Goal: Task Accomplishment & Management: Manage account settings

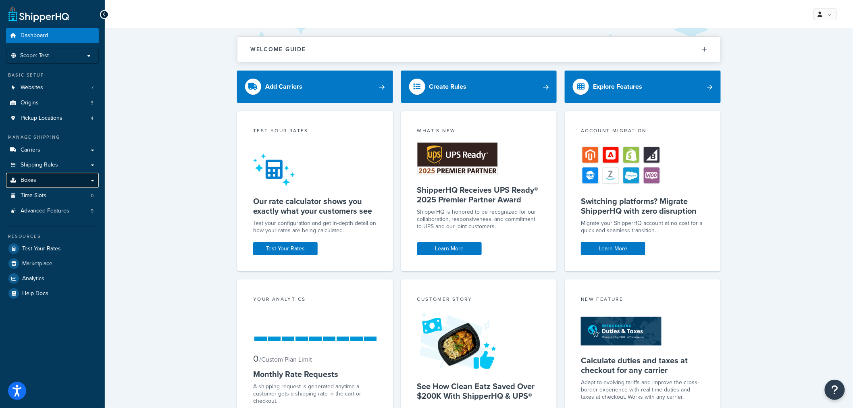
click at [57, 179] on link "Boxes" at bounding box center [52, 180] width 93 height 15
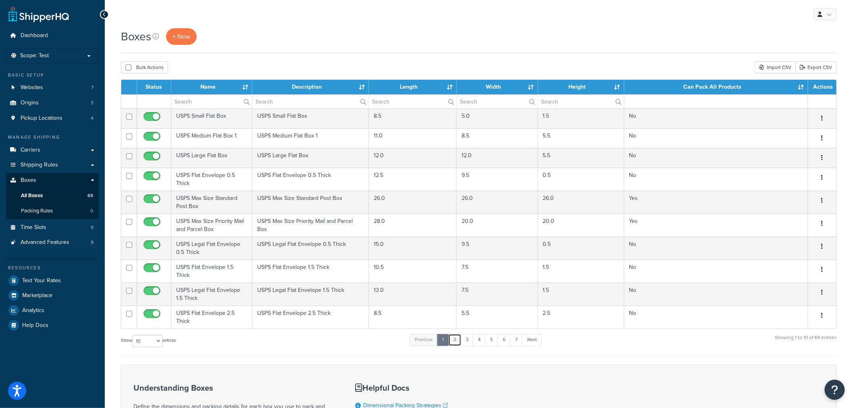
click at [458, 341] on link "2" at bounding box center [454, 340] width 13 height 12
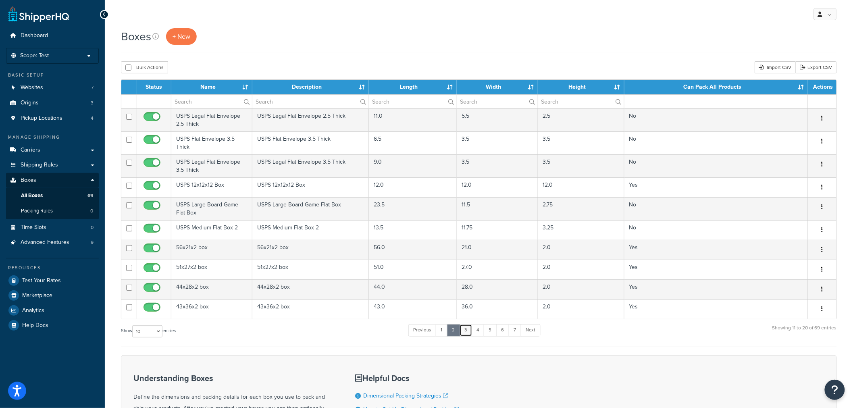
click at [469, 334] on link "3" at bounding box center [465, 330] width 13 height 12
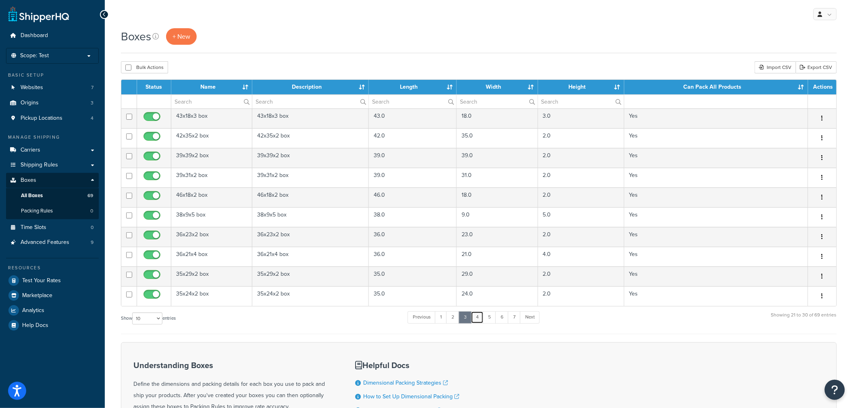
click at [481, 321] on link "4" at bounding box center [477, 317] width 13 height 12
click at [488, 317] on link "5" at bounding box center [489, 317] width 13 height 12
click at [501, 317] on link "6" at bounding box center [501, 317] width 13 height 12
click at [518, 319] on link "7" at bounding box center [514, 317] width 13 height 12
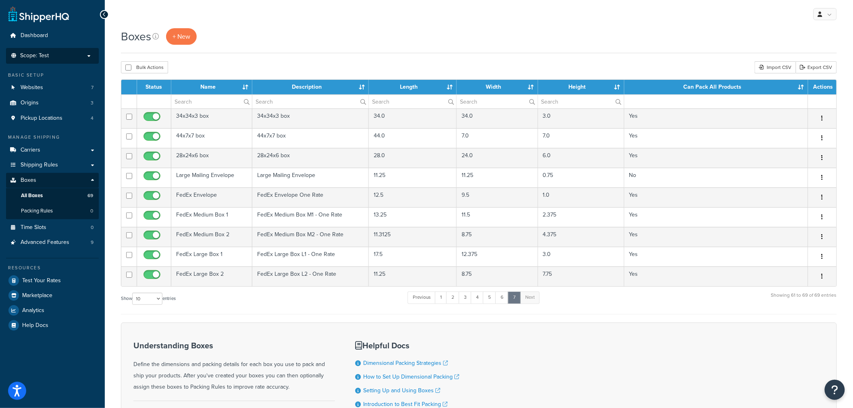
click at [66, 55] on p "Scope: Test" at bounding box center [52, 55] width 85 height 7
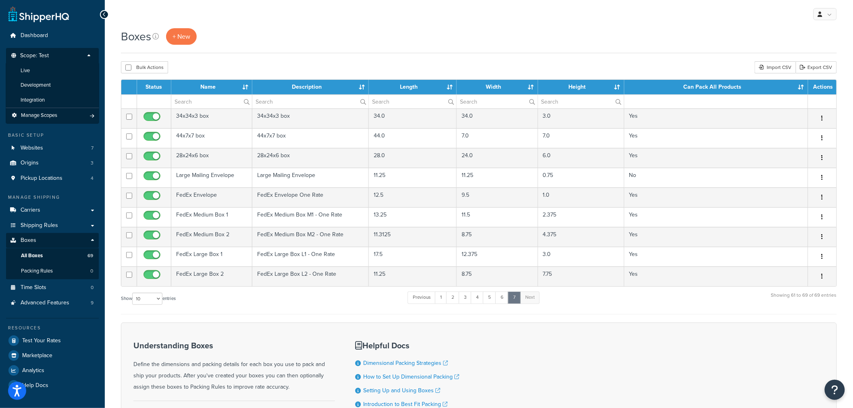
click at [39, 73] on li "Live" at bounding box center [52, 70] width 93 height 15
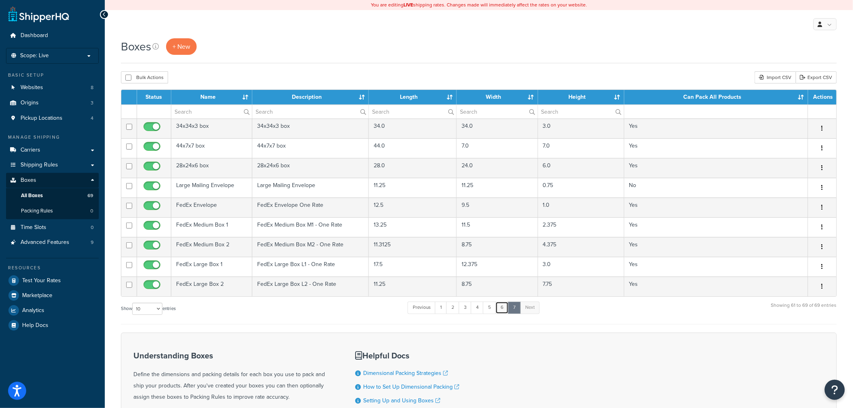
click at [504, 311] on link "6" at bounding box center [501, 307] width 13 height 12
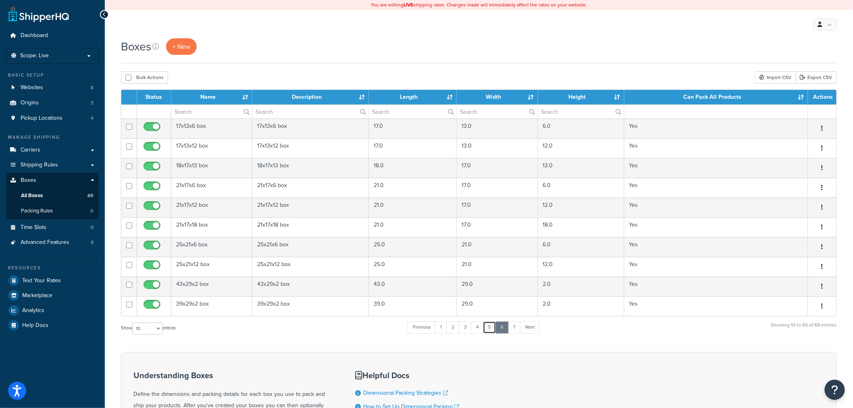
click at [487, 328] on link "5" at bounding box center [489, 327] width 13 height 12
click at [482, 332] on link "4" at bounding box center [477, 327] width 13 height 12
click at [469, 330] on link "3" at bounding box center [465, 327] width 13 height 12
click at [453, 332] on link "2" at bounding box center [452, 327] width 13 height 12
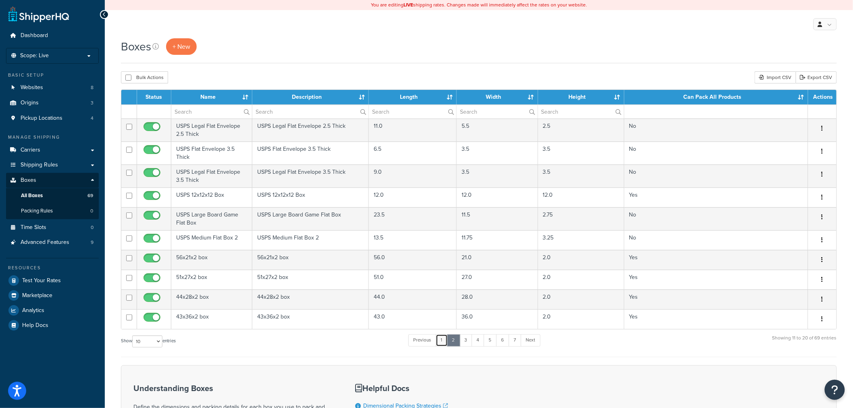
click at [444, 341] on link "1" at bounding box center [442, 340] width 12 height 12
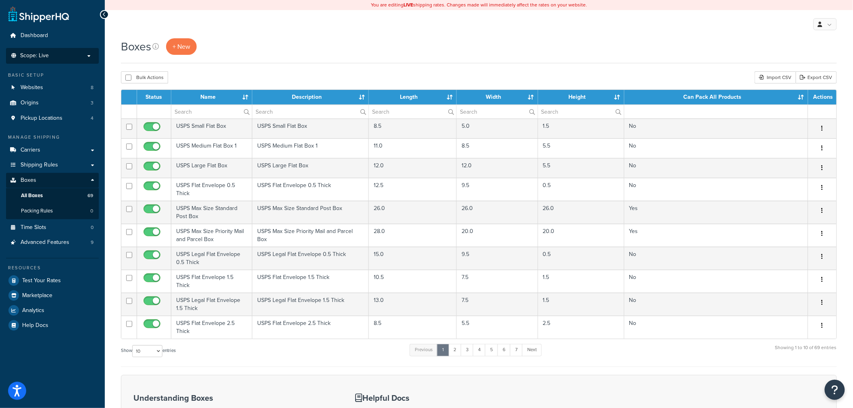
click at [51, 52] on p "Scope: Live" at bounding box center [52, 55] width 85 height 7
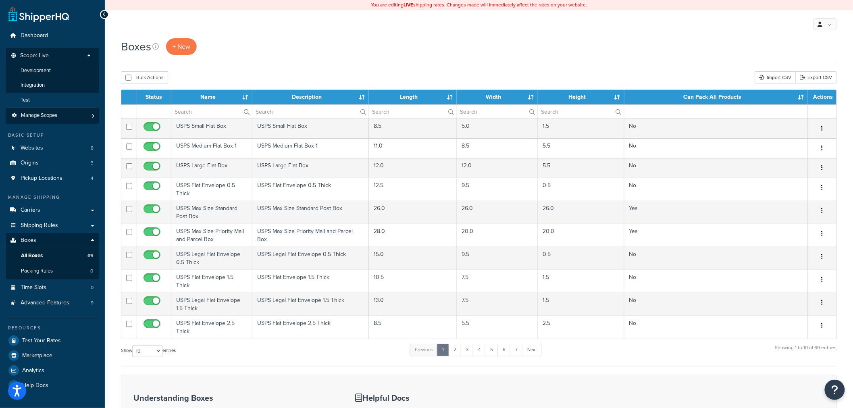
click at [27, 99] on span "Test" at bounding box center [25, 100] width 9 height 7
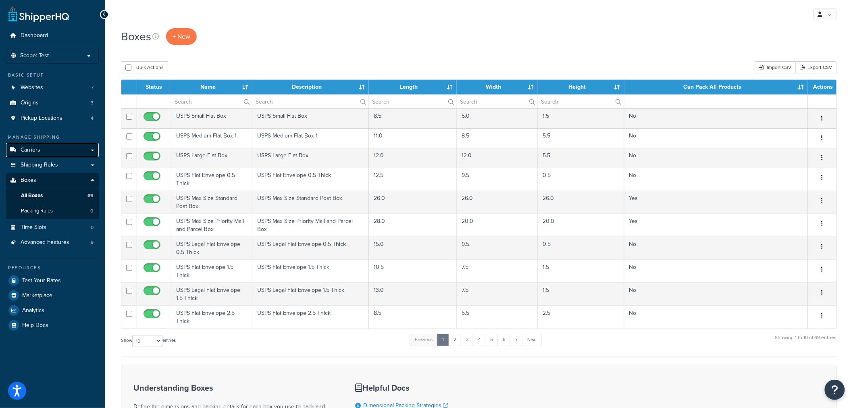
click at [29, 150] on span "Carriers" at bounding box center [31, 150] width 20 height 7
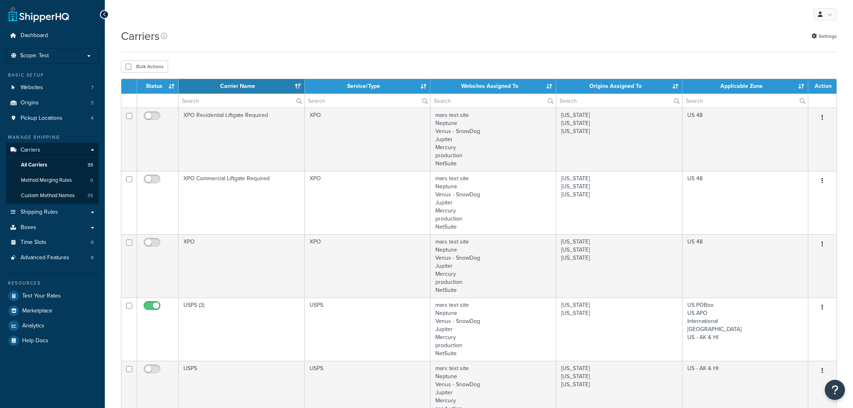
select select "15"
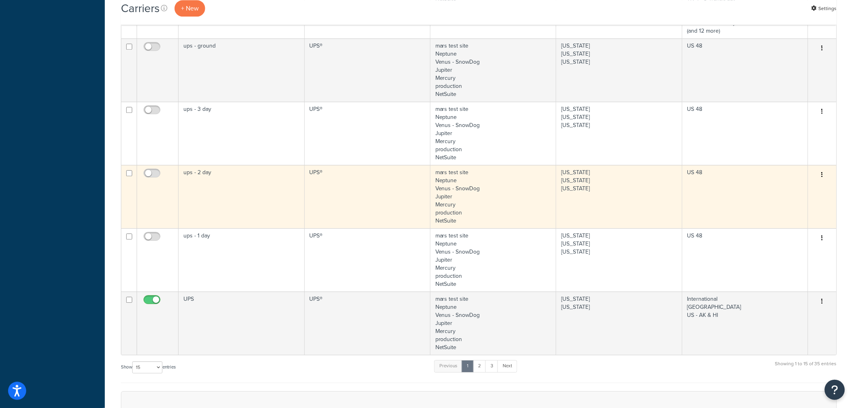
scroll to position [895, 0]
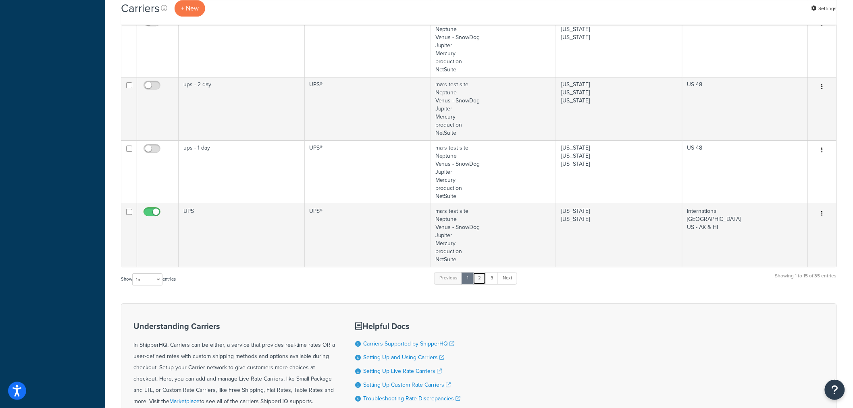
click at [484, 281] on link "2" at bounding box center [479, 278] width 13 height 12
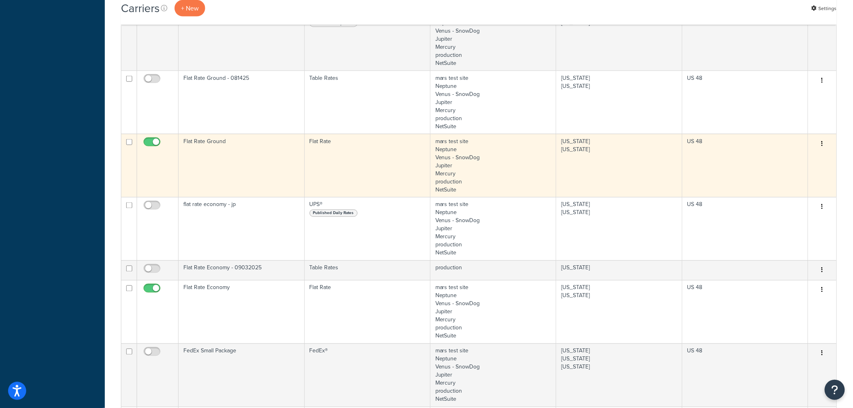
scroll to position [448, 0]
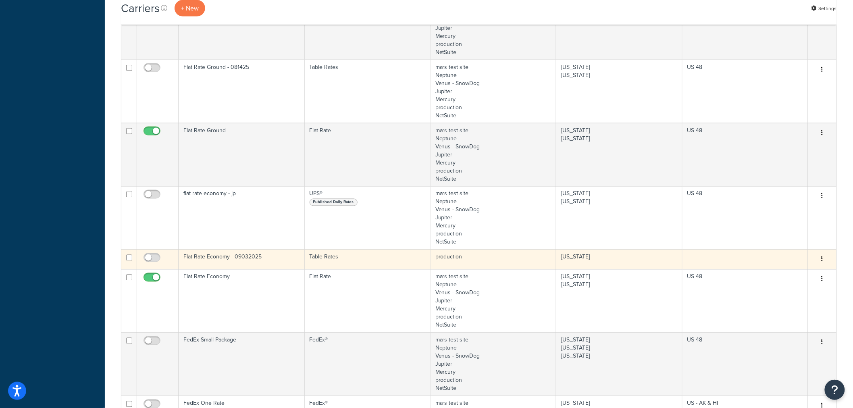
click at [583, 266] on td "[US_STATE]" at bounding box center [619, 259] width 126 height 20
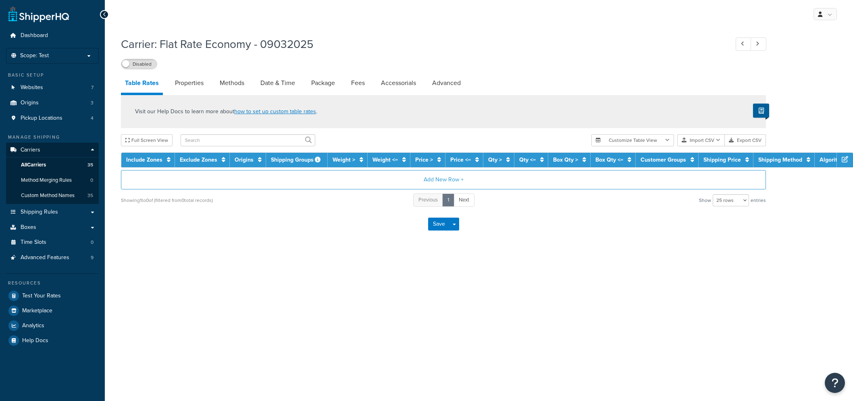
select select "25"
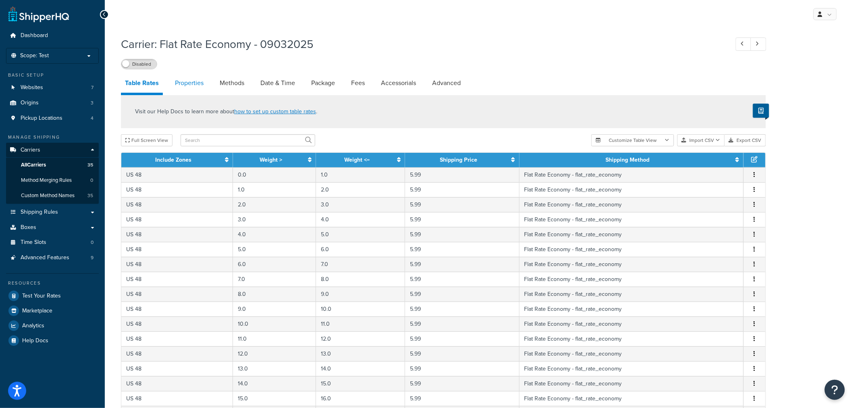
click at [183, 81] on link "Properties" at bounding box center [189, 82] width 37 height 19
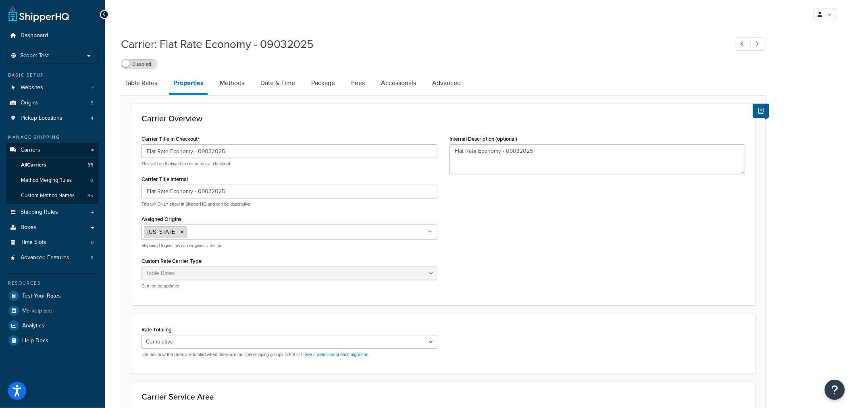
click at [180, 233] on icon at bounding box center [182, 232] width 4 height 5
click at [537, 235] on div "Carrier Title in Checkout Flat Rate Economy - 09032025 This will be displayed t…" at bounding box center [443, 214] width 616 height 162
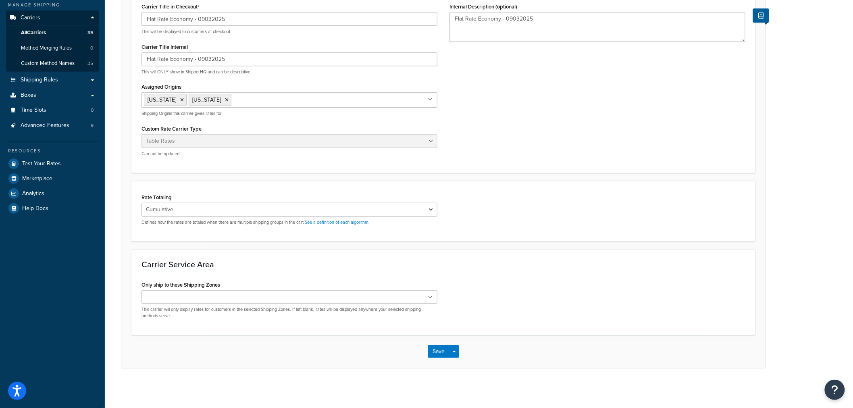
scroll to position [133, 0]
click at [185, 300] on input "Only ship to these Shipping Zones" at bounding box center [179, 296] width 71 height 9
click at [524, 284] on div "Only ship to these Shipping Zones US 48 GSO Shipping Zone US APO Sacramento Reg…" at bounding box center [443, 302] width 616 height 48
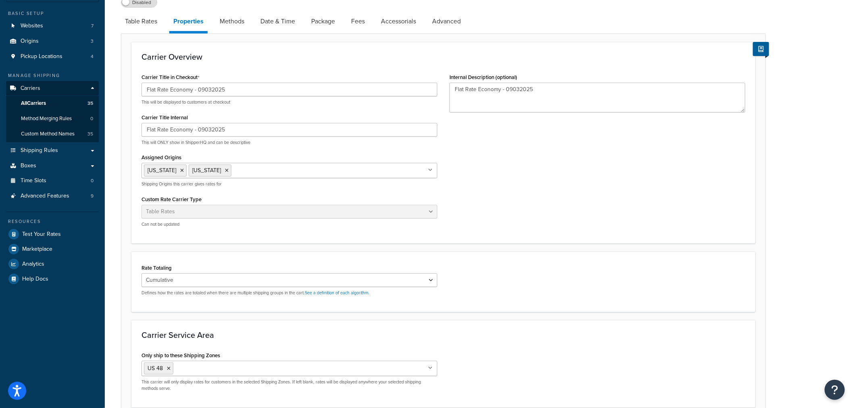
scroll to position [135, 0]
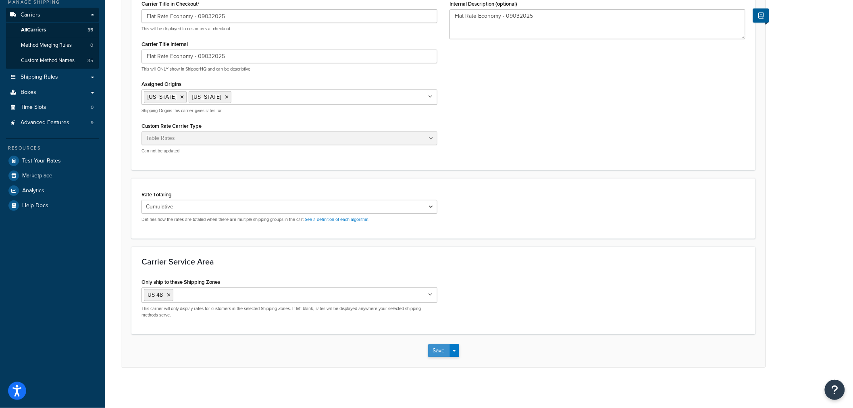
click at [436, 353] on button "Save" at bounding box center [439, 350] width 22 height 13
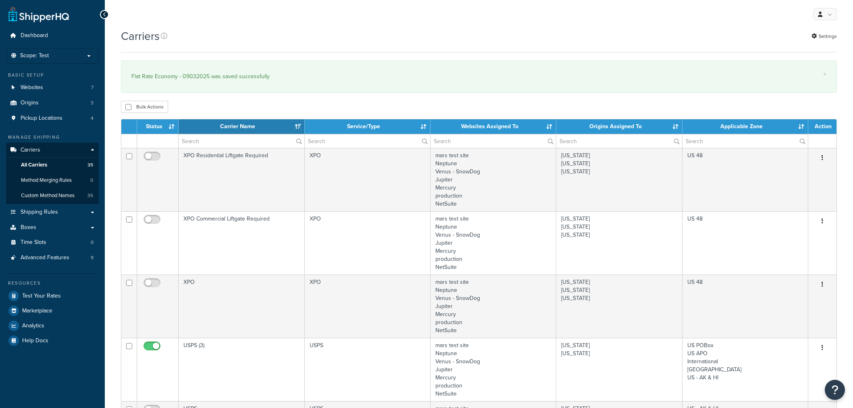
select select "15"
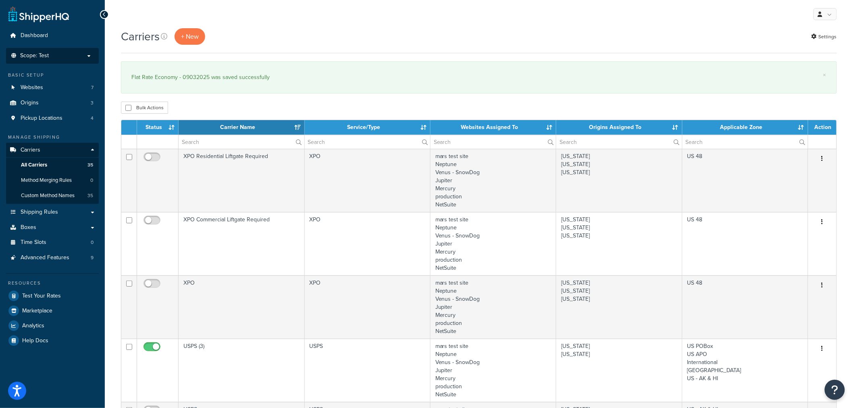
click at [48, 57] on span "Scope: Test" at bounding box center [34, 55] width 29 height 7
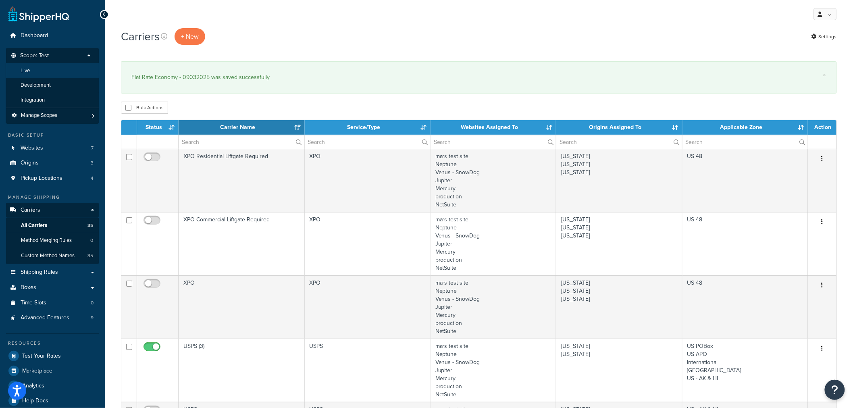
click at [25, 69] on span "Live" at bounding box center [25, 70] width 9 height 7
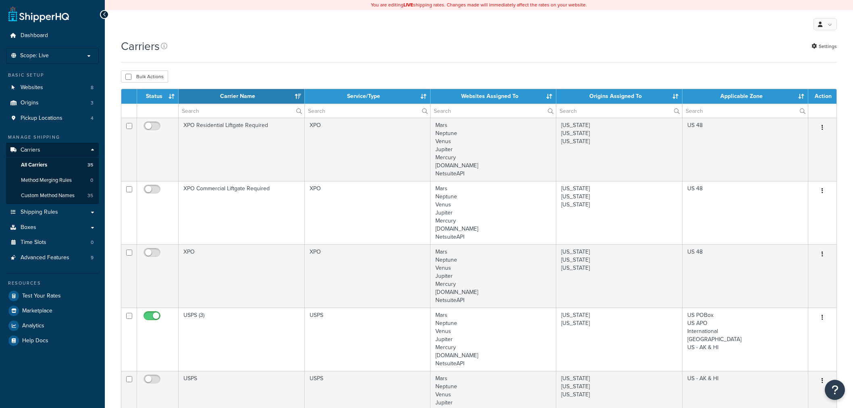
select select "15"
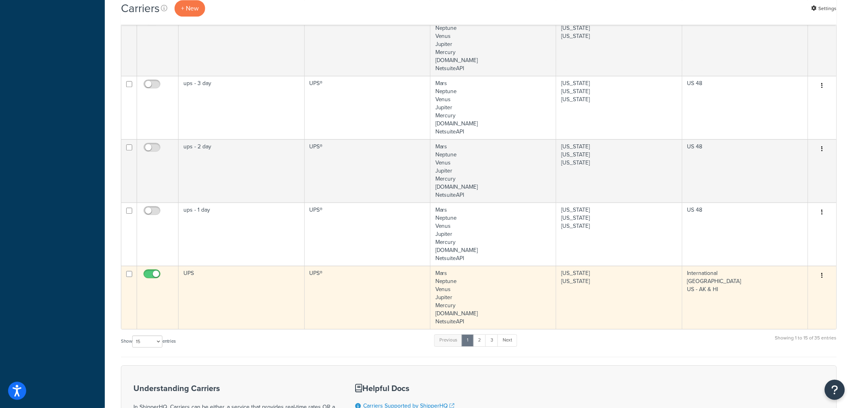
scroll to position [851, 0]
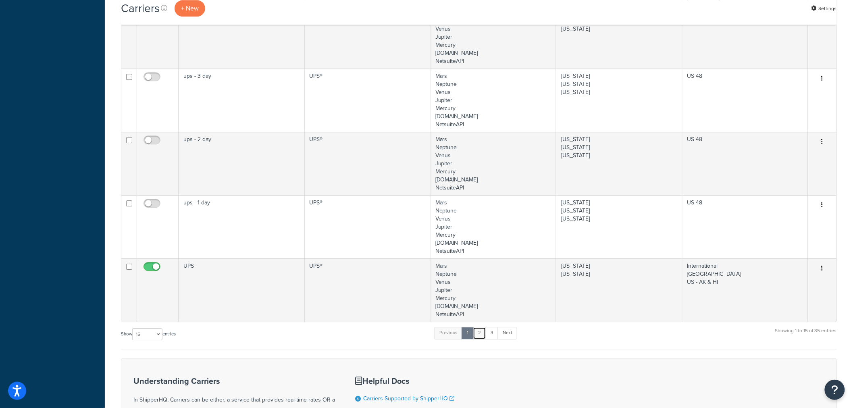
click at [480, 336] on link "2" at bounding box center [479, 333] width 13 height 12
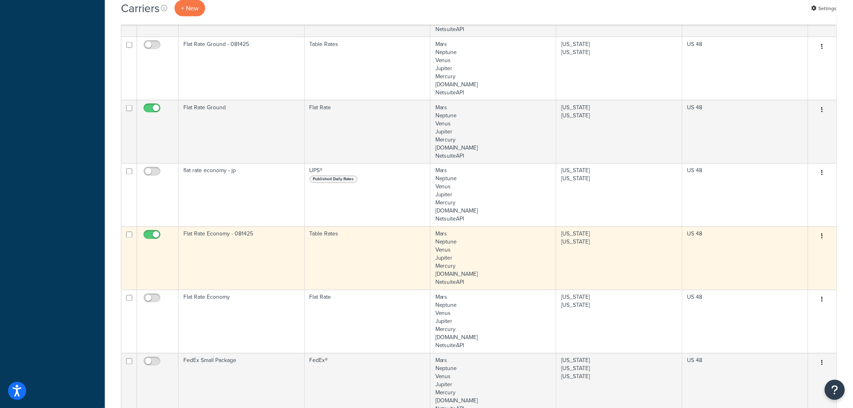
scroll to position [457, 0]
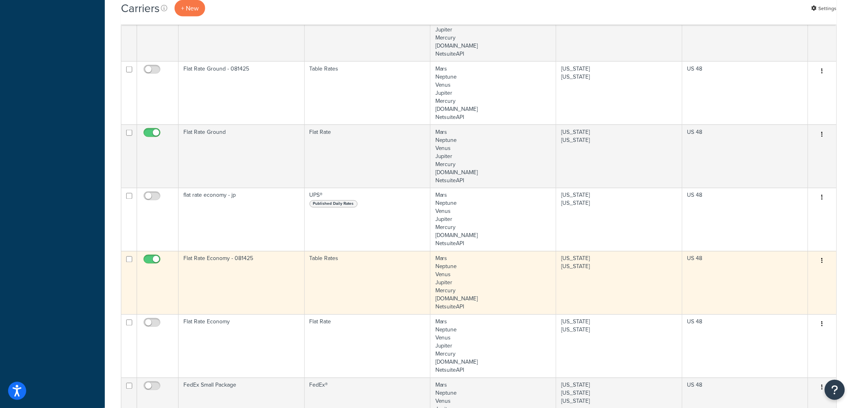
click at [822, 262] on icon "button" at bounding box center [822, 261] width 2 height 6
click at [799, 276] on link "Edit" at bounding box center [790, 277] width 64 height 17
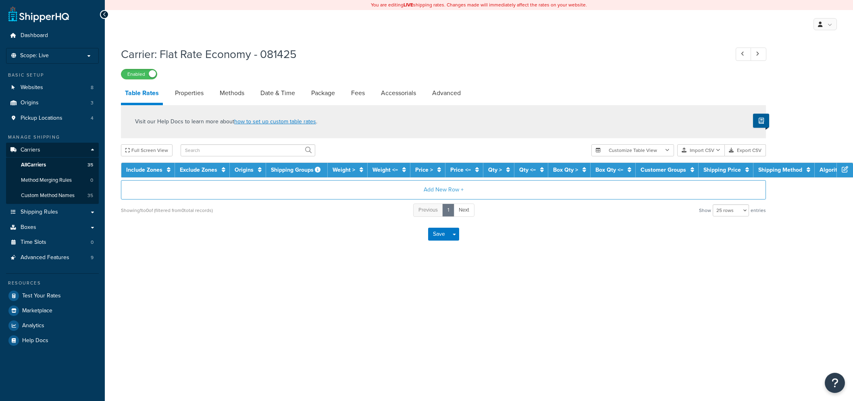
select select "25"
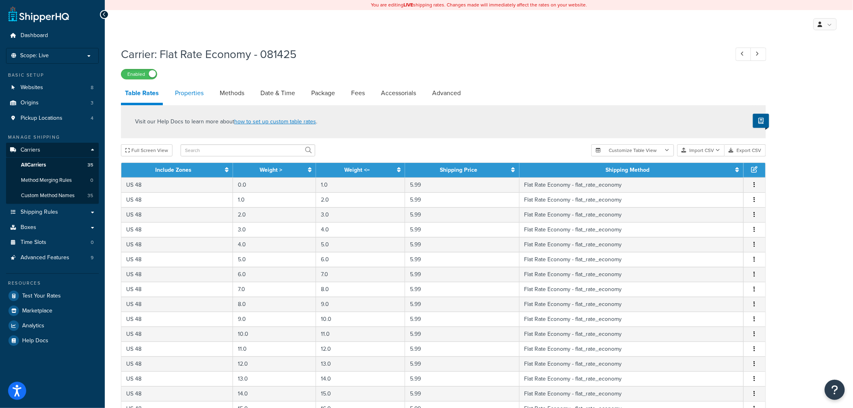
click at [194, 91] on link "Properties" at bounding box center [189, 92] width 37 height 19
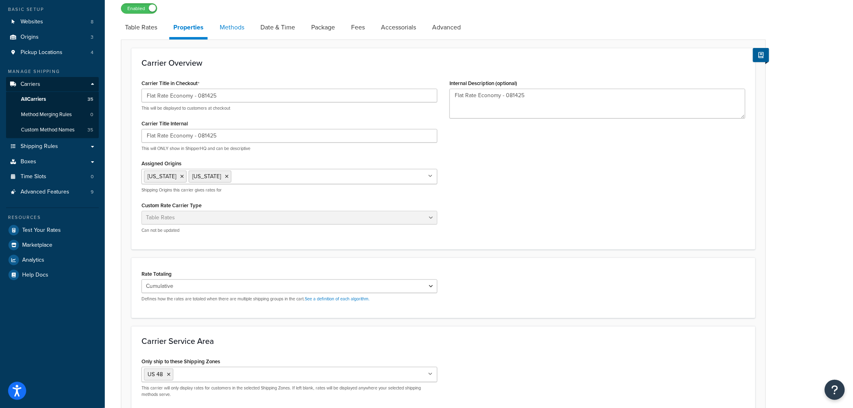
scroll to position [45, 0]
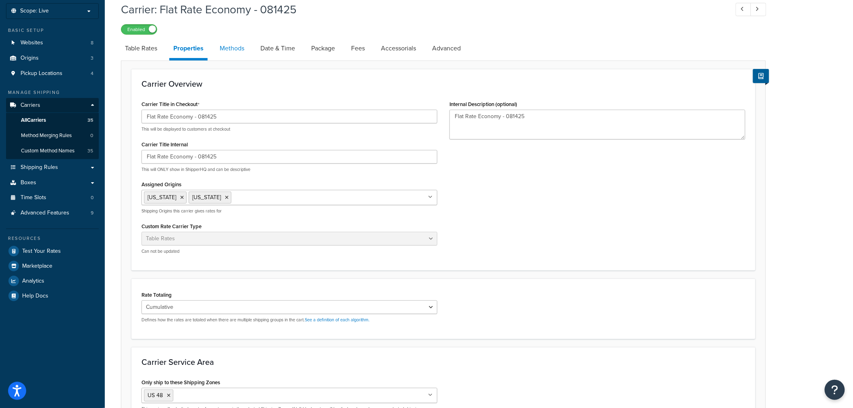
click at [235, 51] on link "Methods" at bounding box center [232, 48] width 33 height 19
select select "25"
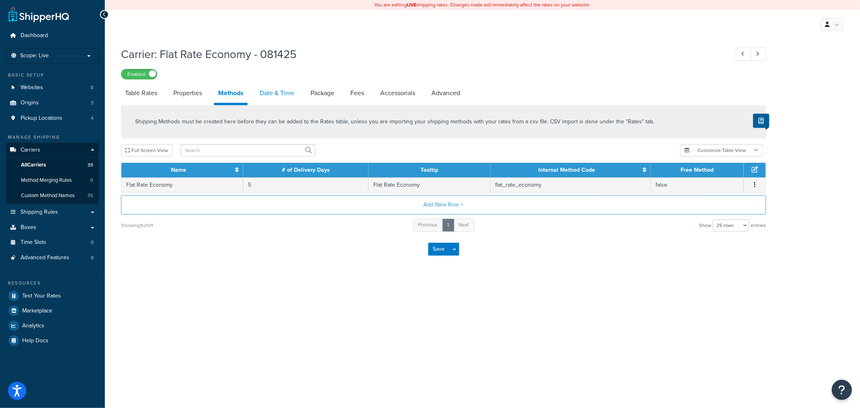
click at [283, 93] on link "Date & Time" at bounding box center [276, 92] width 43 height 19
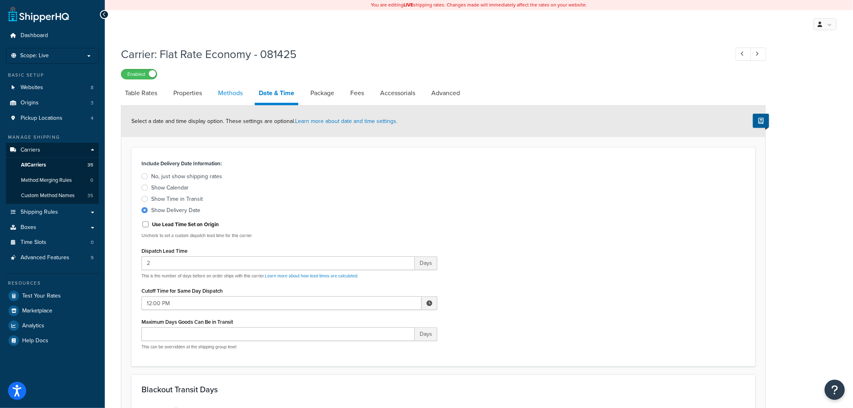
click at [238, 91] on link "Methods" at bounding box center [230, 92] width 33 height 19
select select "25"
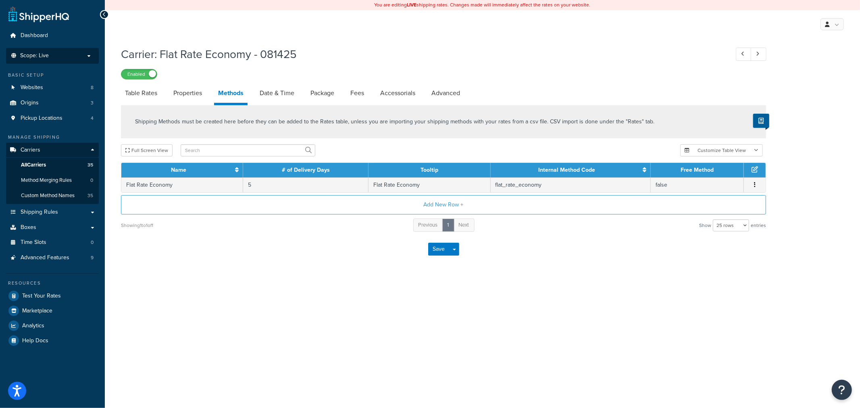
click at [82, 54] on p "Scope: Live" at bounding box center [52, 55] width 85 height 7
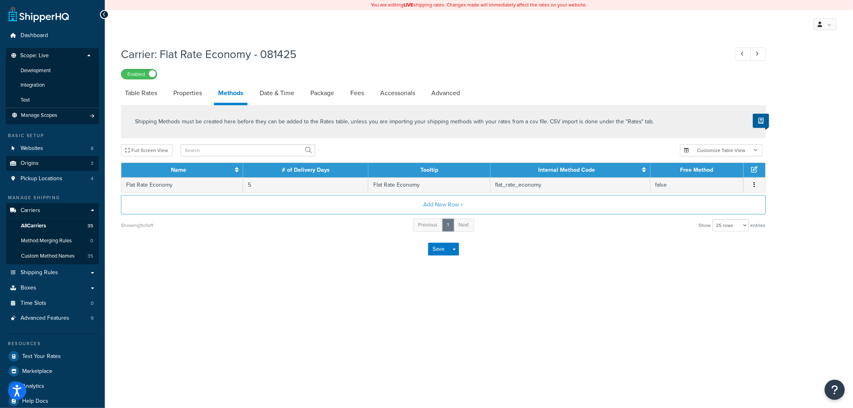
click at [34, 100] on li "Test" at bounding box center [52, 100] width 93 height 15
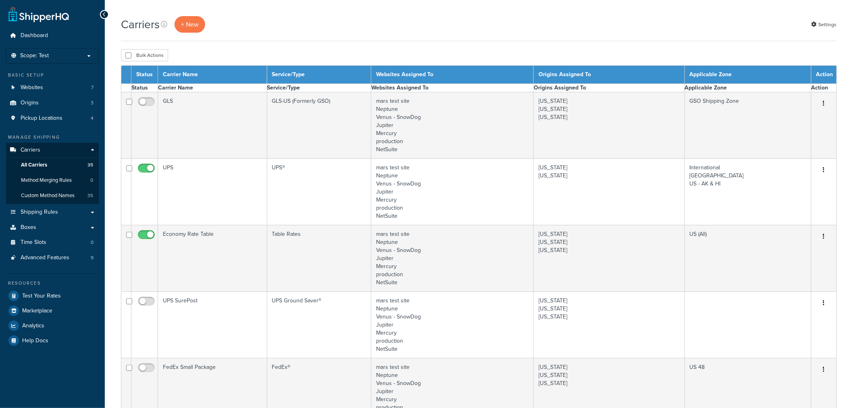
select select "15"
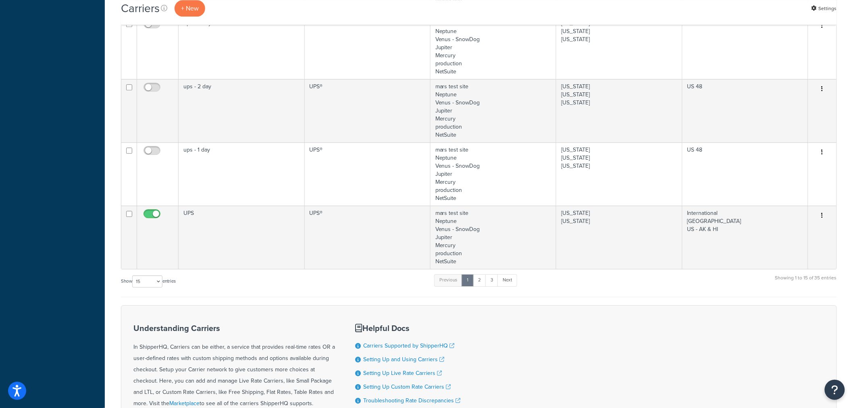
scroll to position [940, 0]
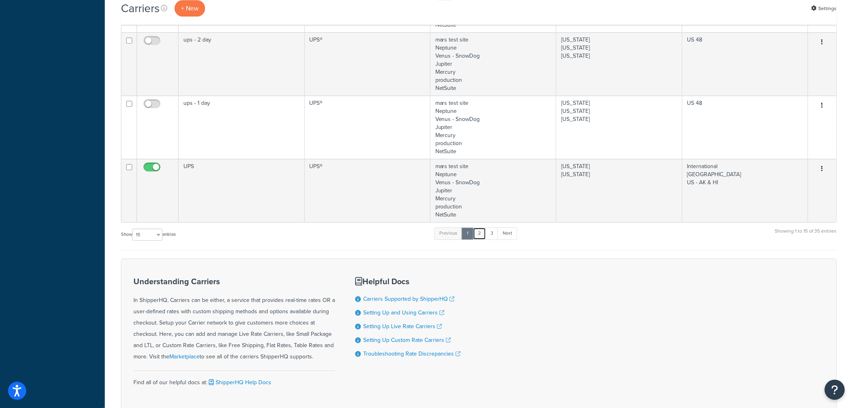
click at [482, 236] on link "2" at bounding box center [479, 233] width 13 height 12
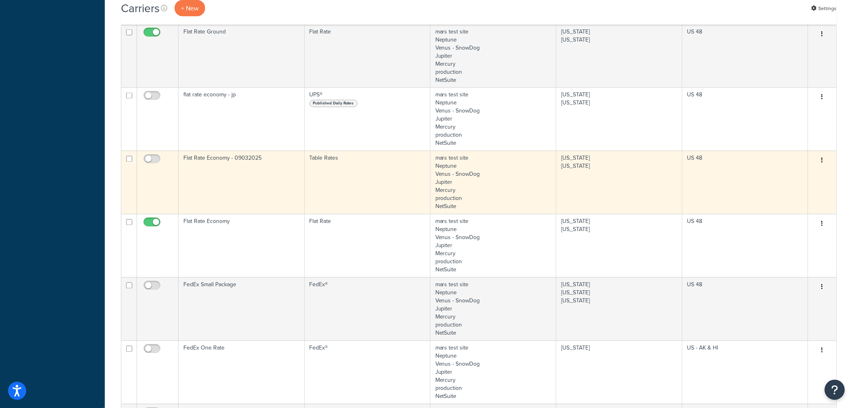
scroll to position [492, 0]
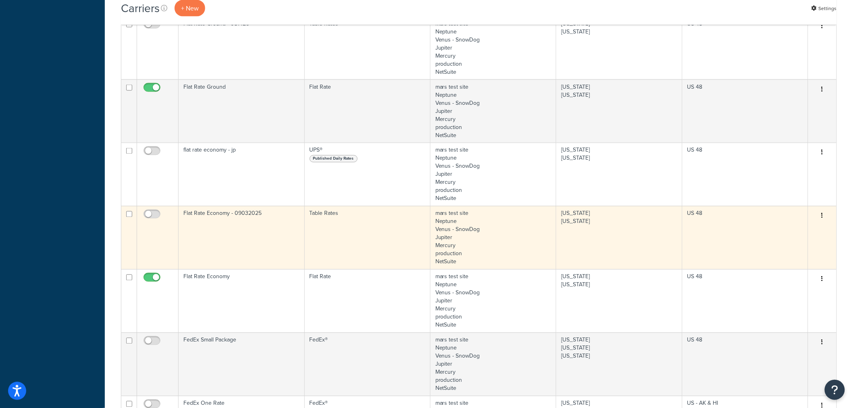
click at [824, 215] on button "button" at bounding box center [821, 216] width 11 height 13
click at [803, 226] on link "Edit" at bounding box center [790, 232] width 64 height 17
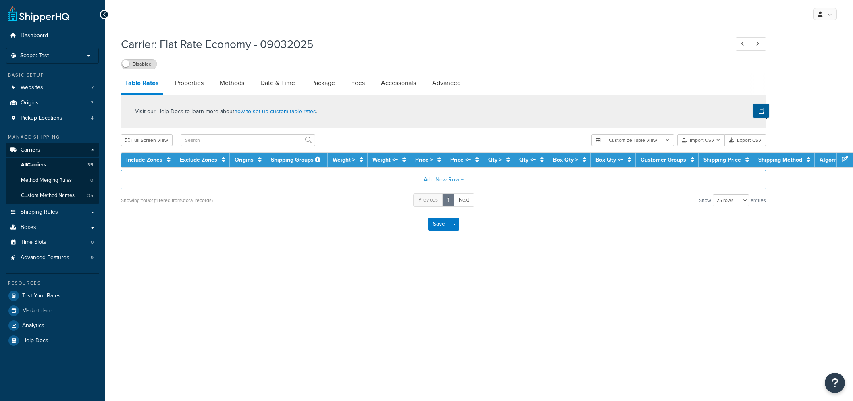
select select "25"
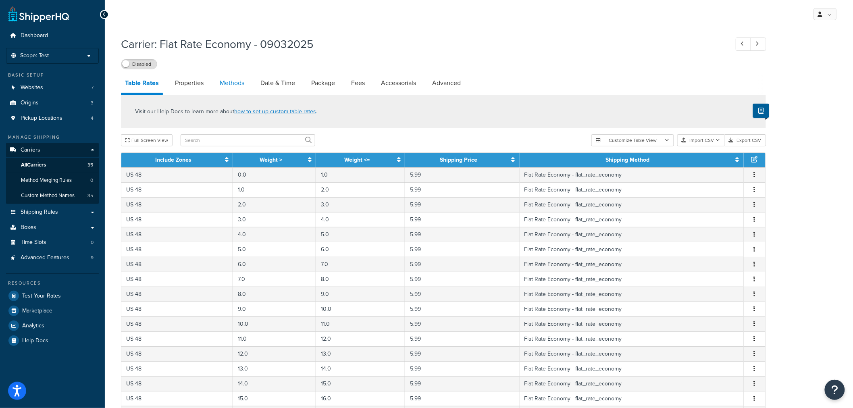
click at [230, 80] on link "Methods" at bounding box center [232, 82] width 33 height 19
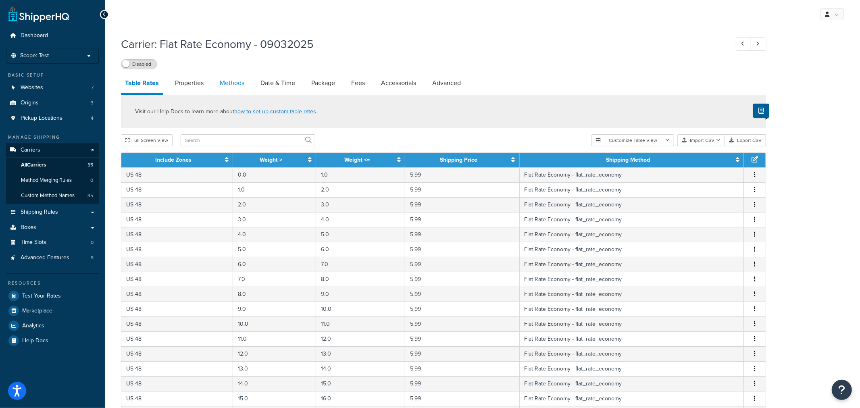
select select "25"
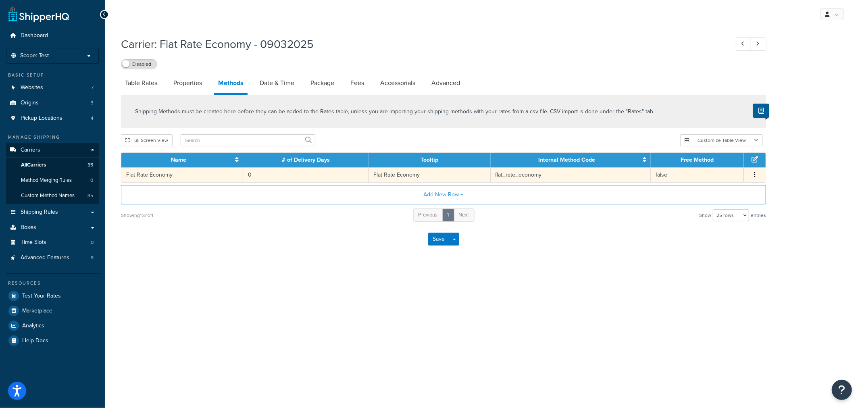
click at [758, 176] on span "Edit Delete" at bounding box center [754, 174] width 12 height 9
click at [752, 177] on button "button" at bounding box center [754, 174] width 6 height 9
click at [707, 166] on div "Edit" at bounding box center [713, 166] width 57 height 17
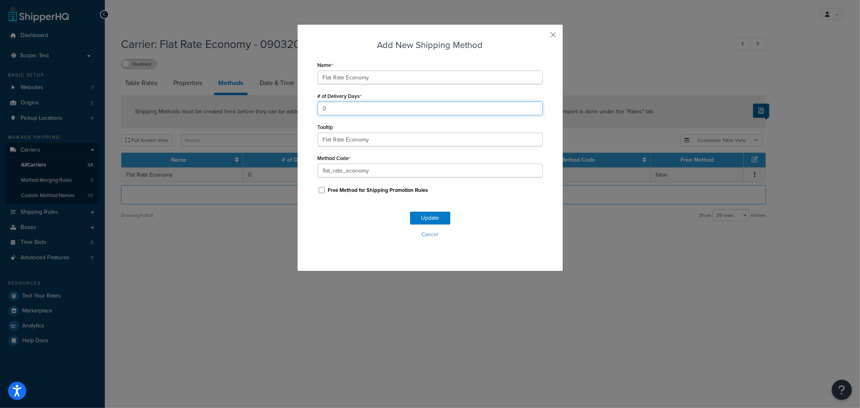
drag, startPoint x: 330, startPoint y: 107, endPoint x: 300, endPoint y: 110, distance: 29.5
click at [301, 110] on div "Add New Shipping Method Name Flat Rate Economy # of Delivery Days 0 Tooltip Fla…" at bounding box center [430, 147] width 266 height 247
type input "5"
click at [428, 219] on button "Update" at bounding box center [430, 218] width 40 height 13
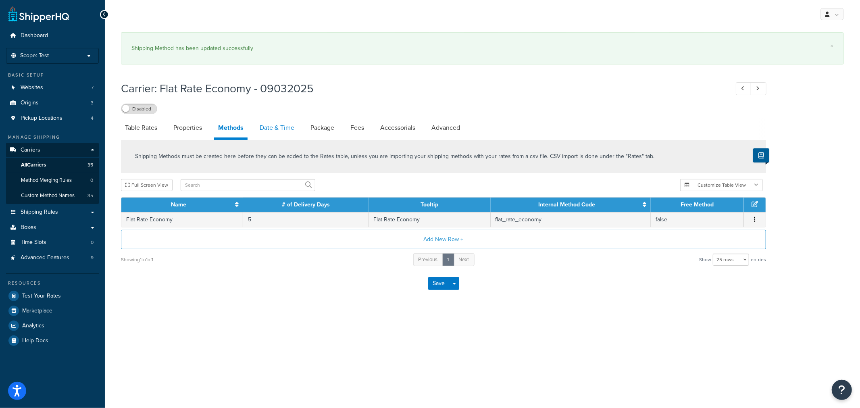
click at [278, 127] on link "Date & Time" at bounding box center [276, 127] width 43 height 19
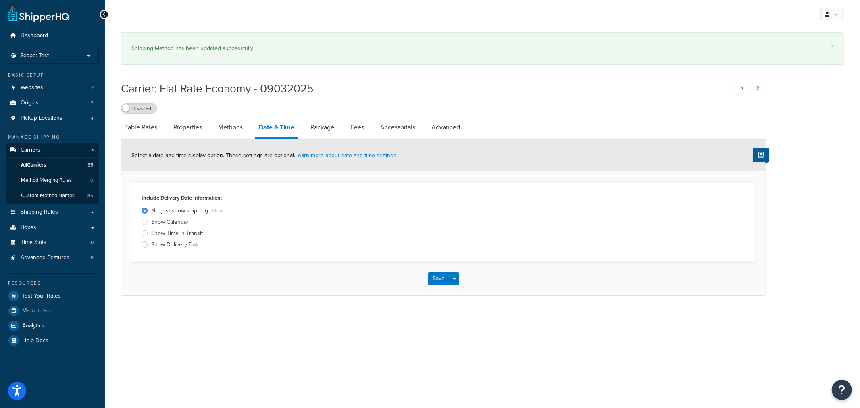
click at [146, 246] on div at bounding box center [144, 244] width 6 height 6
click at [0, 0] on input "Show Delivery Date" at bounding box center [0, 0] width 0 height 0
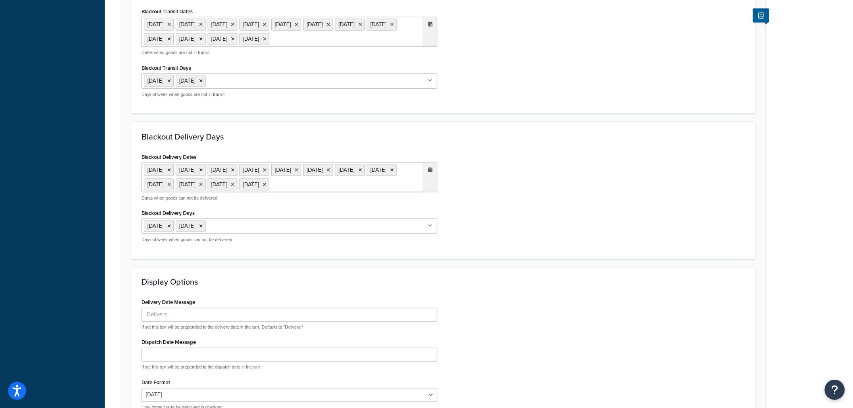
scroll to position [492, 0]
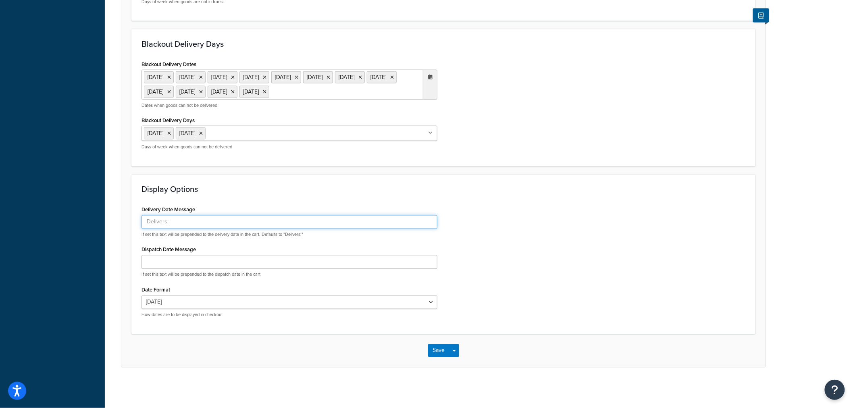
drag, startPoint x: 167, startPoint y: 242, endPoint x: 134, endPoint y: 251, distance: 34.3
click at [139, 250] on div "Delivery Date Message If set this text will be prepended to the delivery date i…" at bounding box center [289, 264] width 308 height 120
click at [158, 223] on input "Delivery Date Message" at bounding box center [289, 222] width 296 height 14
type input "Estimated Delivery by"
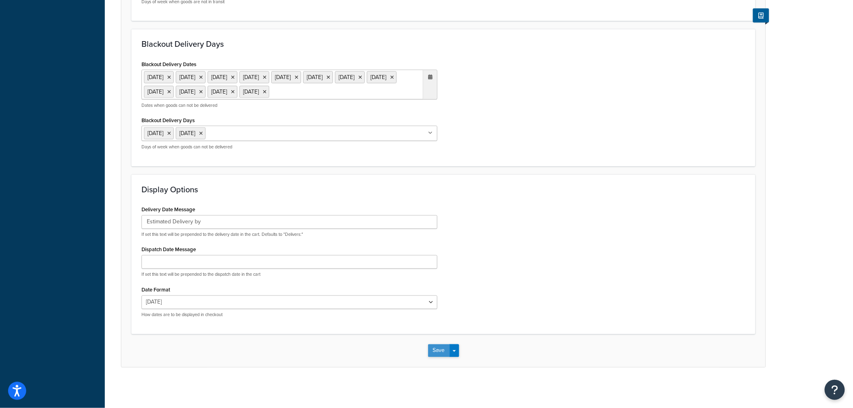
click at [440, 351] on button "Save" at bounding box center [439, 350] width 22 height 13
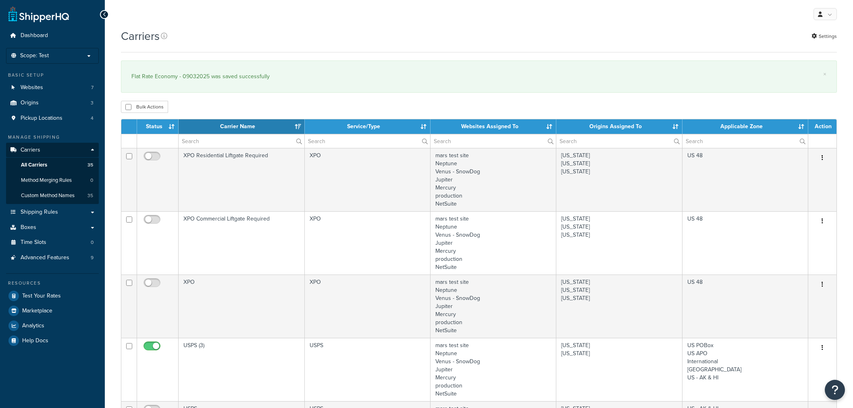
select select "15"
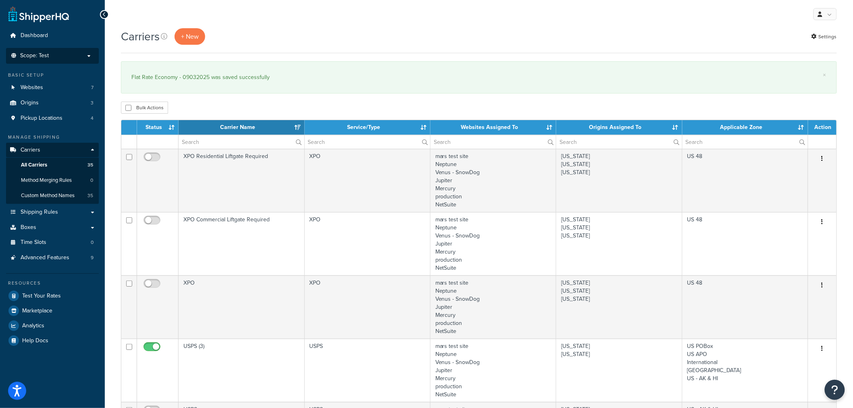
click at [57, 55] on p "Scope: Test" at bounding box center [52, 55] width 85 height 7
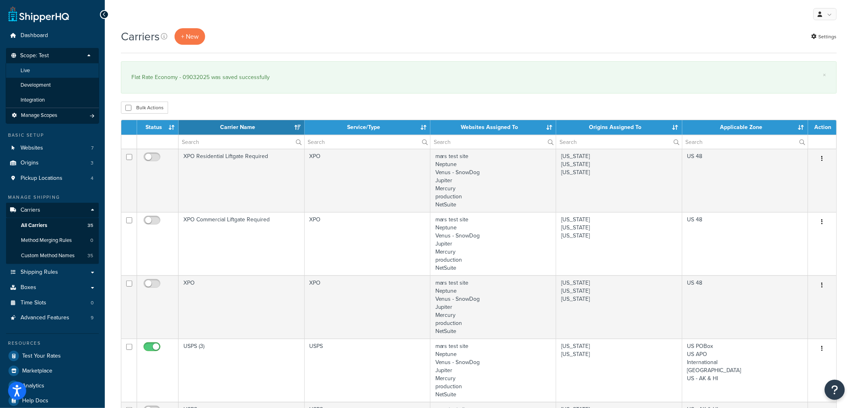
click at [46, 71] on li "Live" at bounding box center [52, 70] width 93 height 15
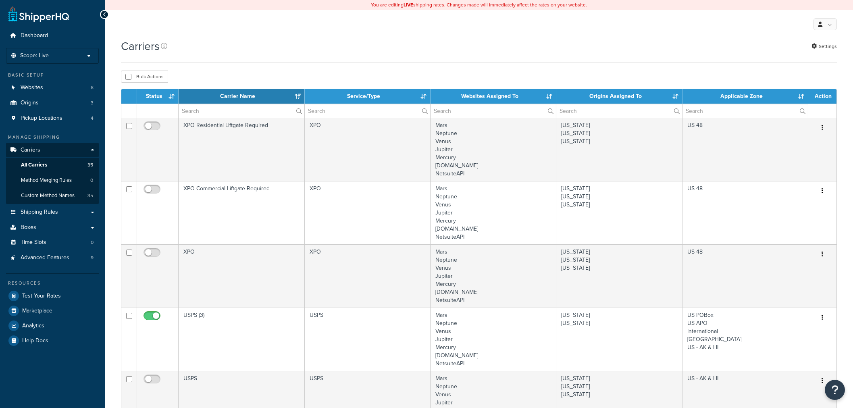
select select "15"
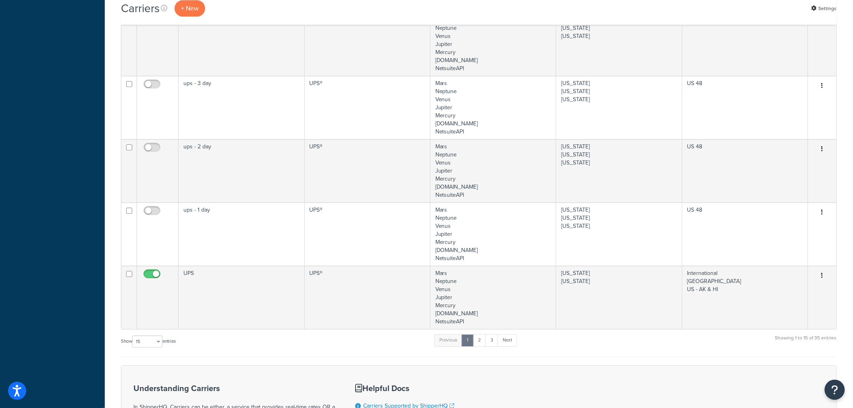
scroll to position [1003, 0]
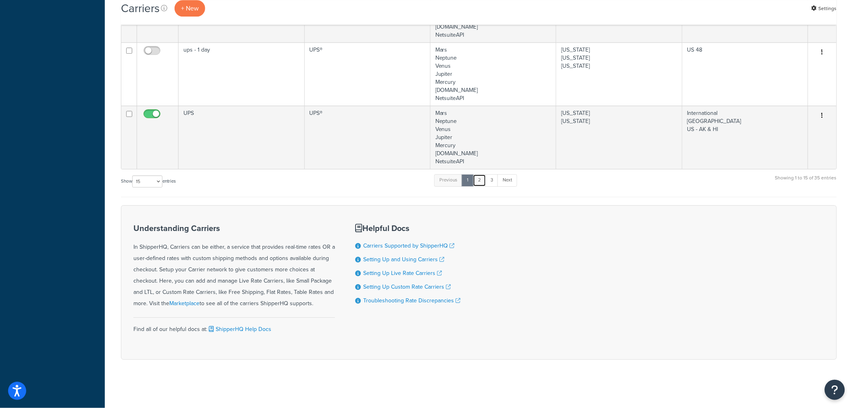
click at [477, 175] on link "2" at bounding box center [479, 180] width 13 height 12
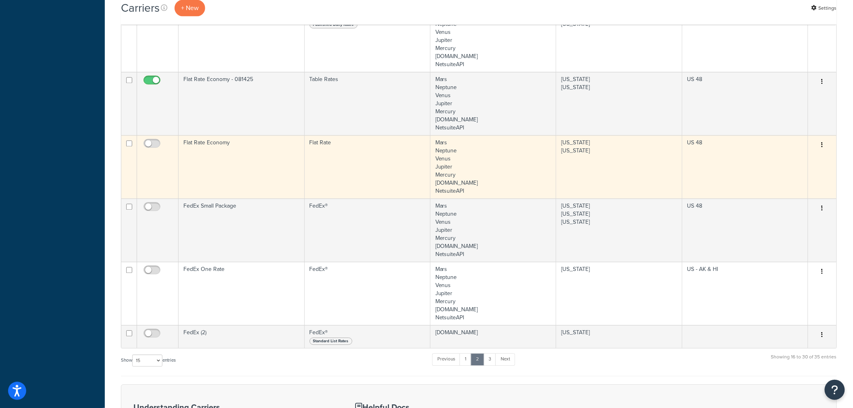
scroll to position [591, 0]
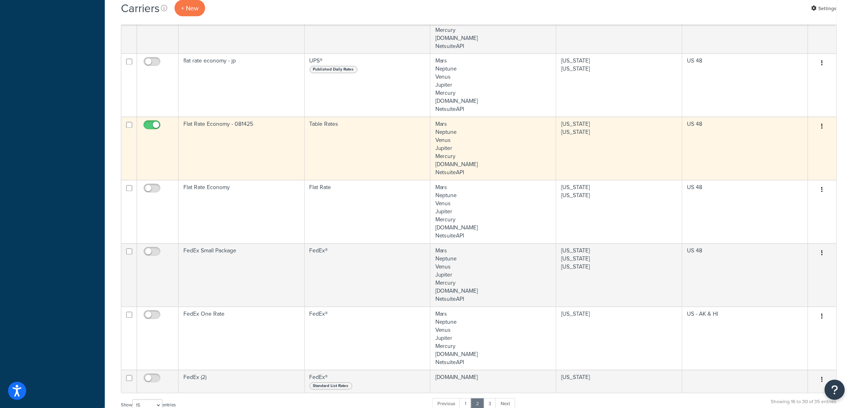
click at [822, 127] on button "button" at bounding box center [821, 126] width 11 height 13
click at [815, 142] on link "Edit" at bounding box center [790, 143] width 64 height 17
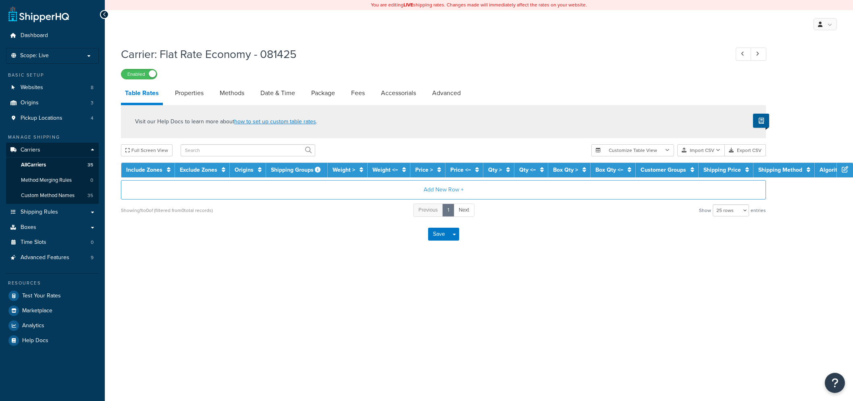
select select "25"
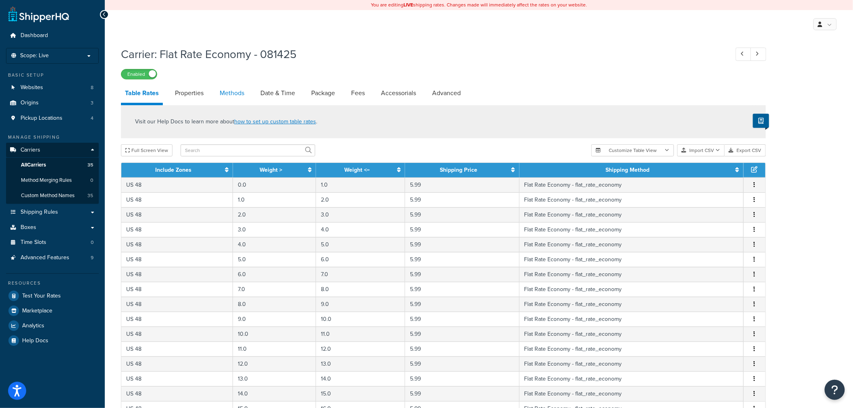
click at [234, 92] on link "Methods" at bounding box center [232, 92] width 33 height 19
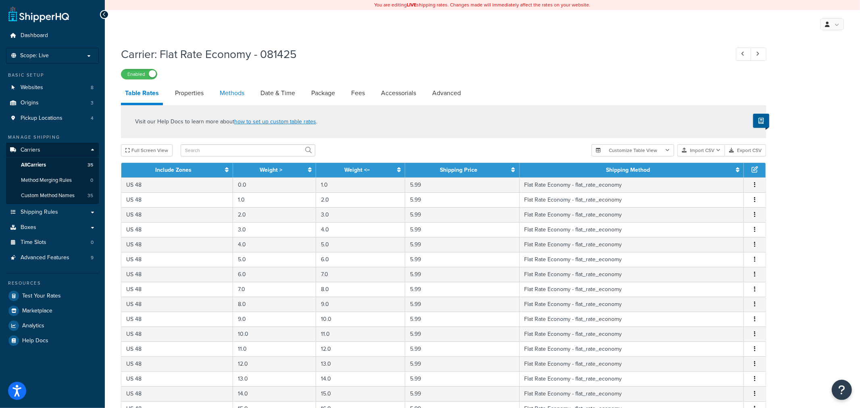
select select "25"
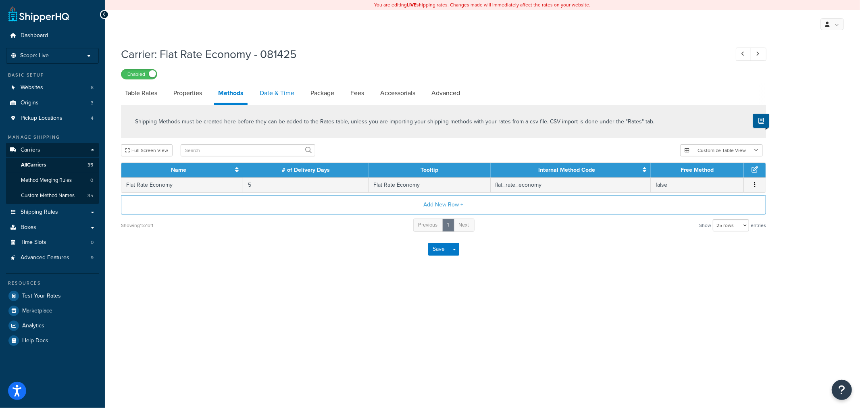
click at [274, 90] on link "Date & Time" at bounding box center [276, 92] width 43 height 19
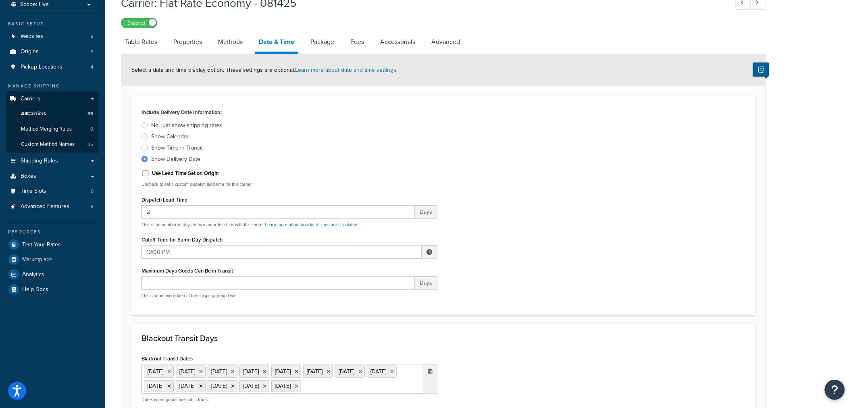
scroll to position [27, 0]
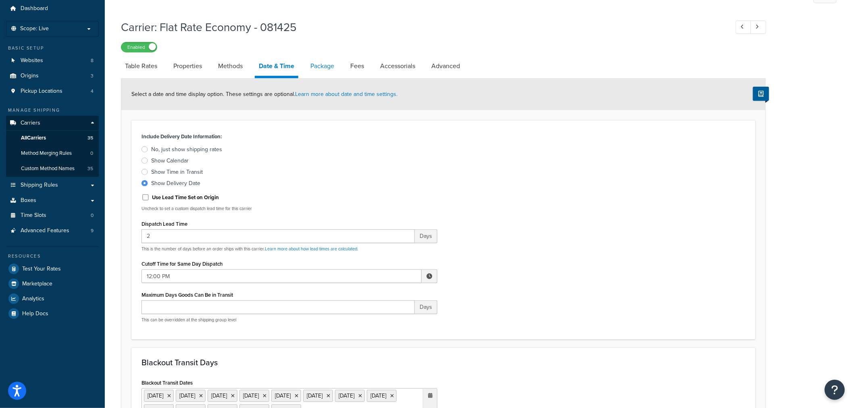
click at [328, 66] on link "Package" at bounding box center [322, 65] width 32 height 19
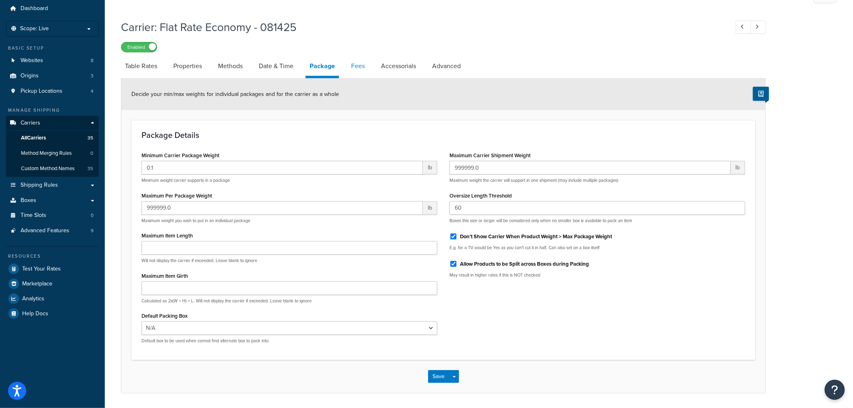
click at [357, 66] on link "Fees" at bounding box center [358, 65] width 22 height 19
select select "AFTER"
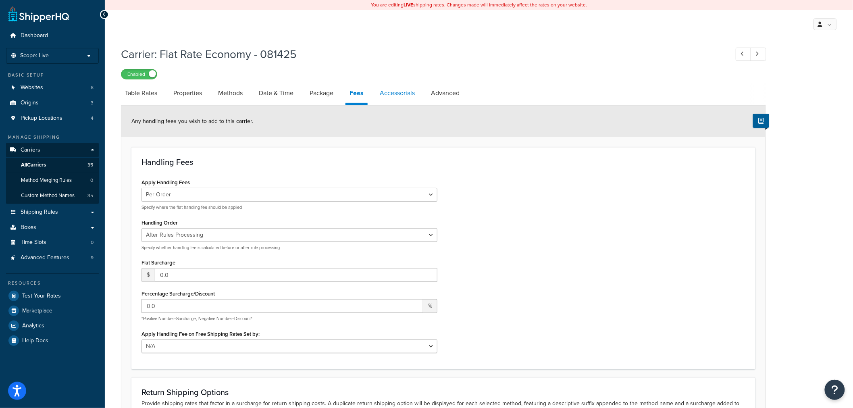
click at [401, 90] on link "Accessorials" at bounding box center [397, 92] width 43 height 19
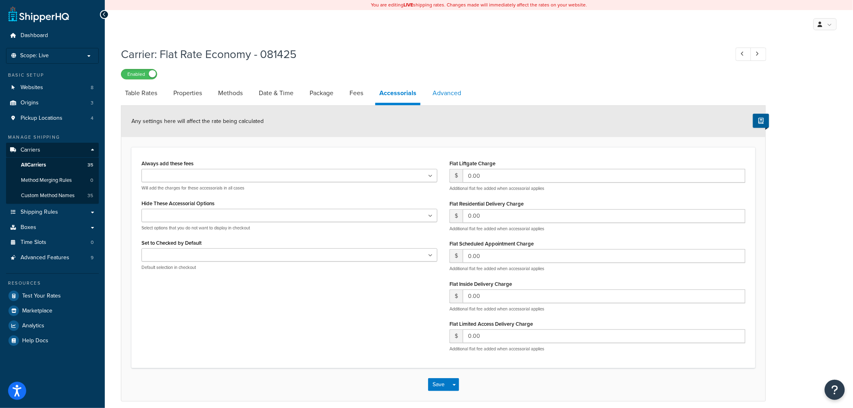
click at [433, 90] on link "Advanced" at bounding box center [446, 92] width 37 height 19
select select "false"
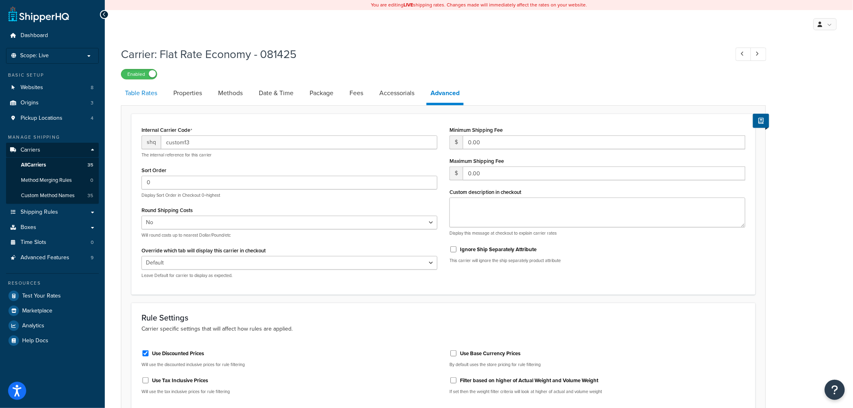
click at [148, 93] on link "Table Rates" at bounding box center [141, 92] width 40 height 19
select select "25"
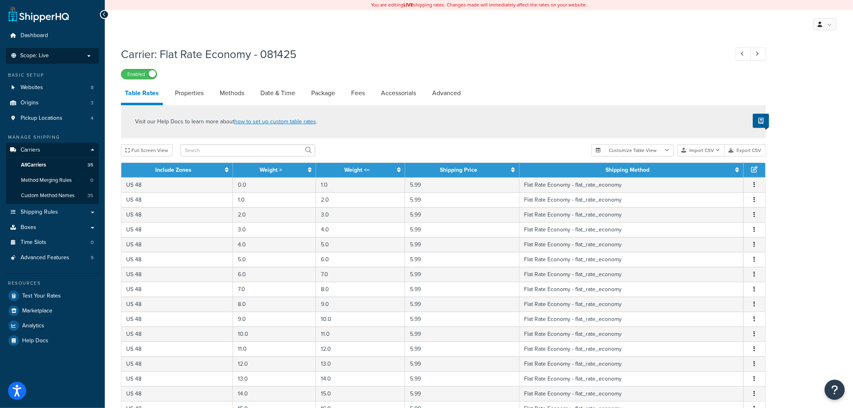
click at [41, 59] on span "Scope: Live" at bounding box center [34, 55] width 29 height 7
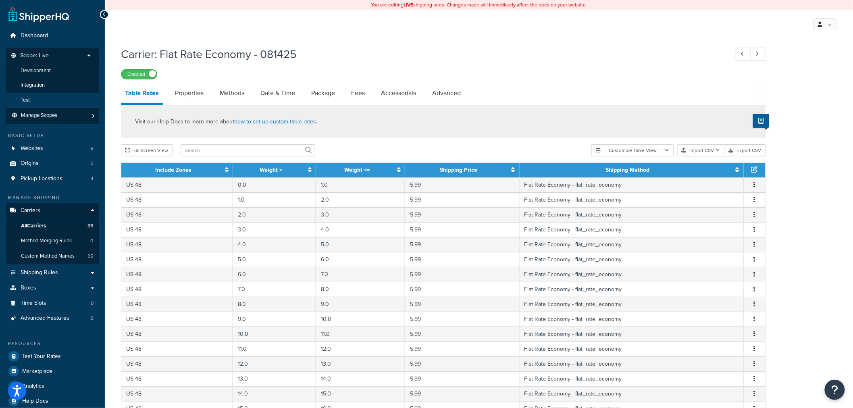
click at [38, 98] on li "Test" at bounding box center [52, 100] width 93 height 15
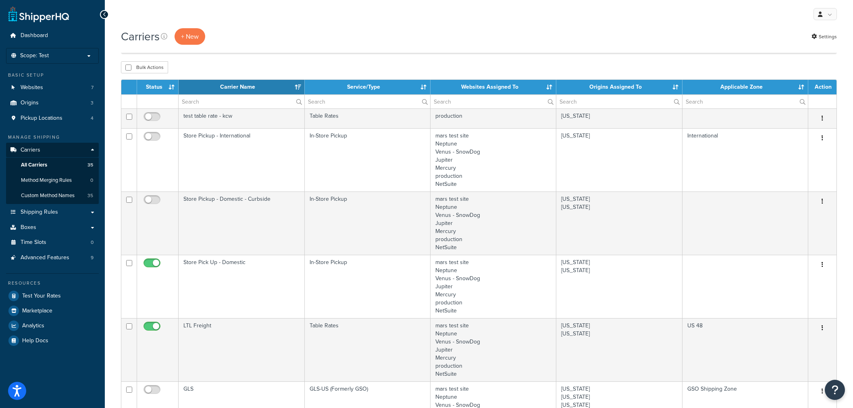
select select "15"
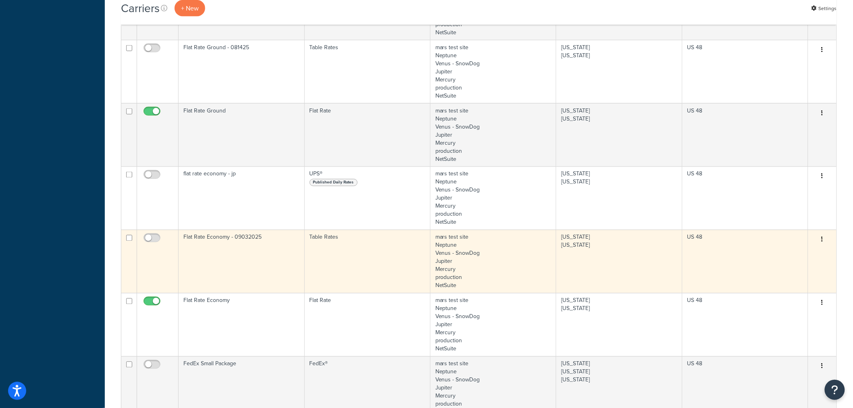
click at [823, 243] on button "button" at bounding box center [821, 239] width 11 height 13
click at [808, 256] on link "Edit" at bounding box center [790, 255] width 64 height 17
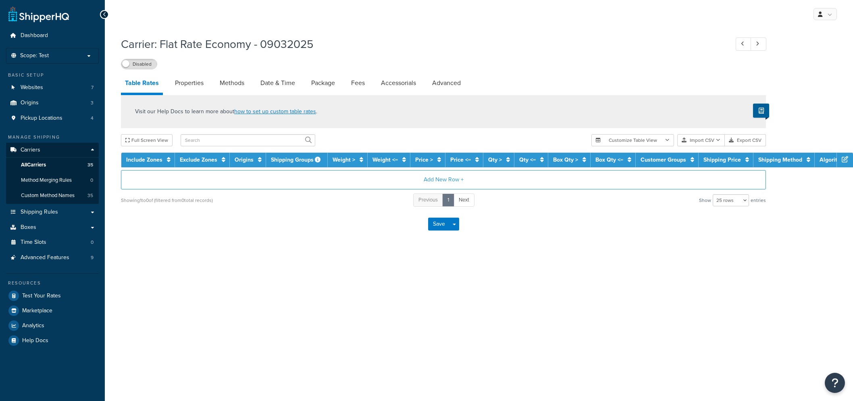
select select "25"
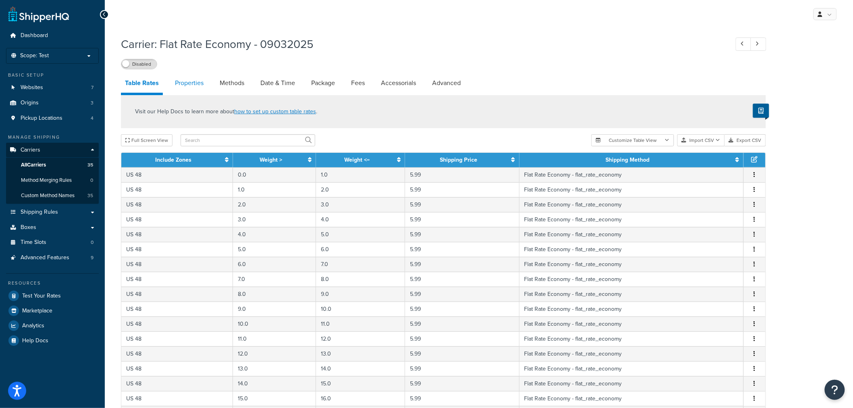
click at [191, 85] on link "Properties" at bounding box center [189, 82] width 37 height 19
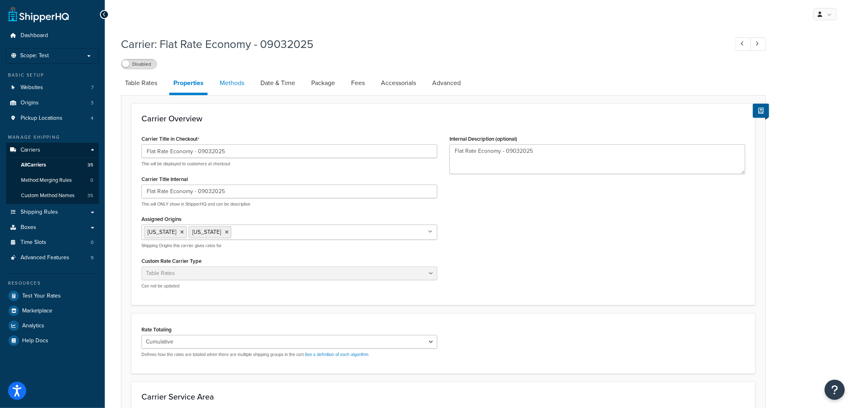
click at [228, 82] on link "Methods" at bounding box center [232, 82] width 33 height 19
select select "25"
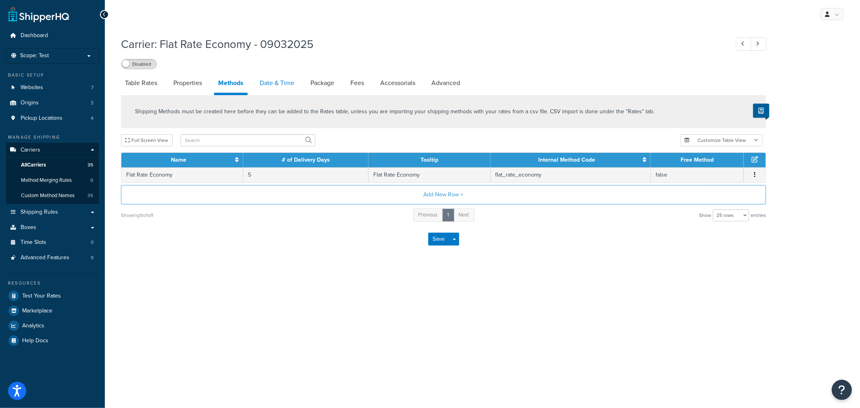
click at [269, 81] on link "Date & Time" at bounding box center [276, 82] width 43 height 19
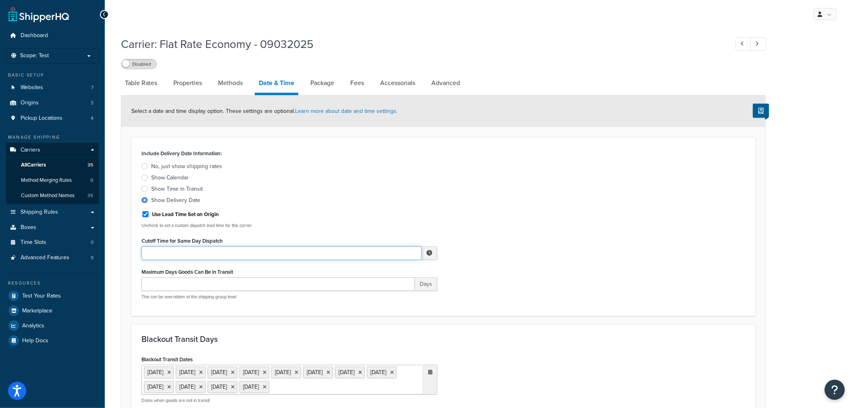
click at [154, 250] on input "Cutoff Time for Same Day Dispatch" at bounding box center [281, 253] width 280 height 14
click at [321, 81] on link "Package" at bounding box center [322, 82] width 32 height 19
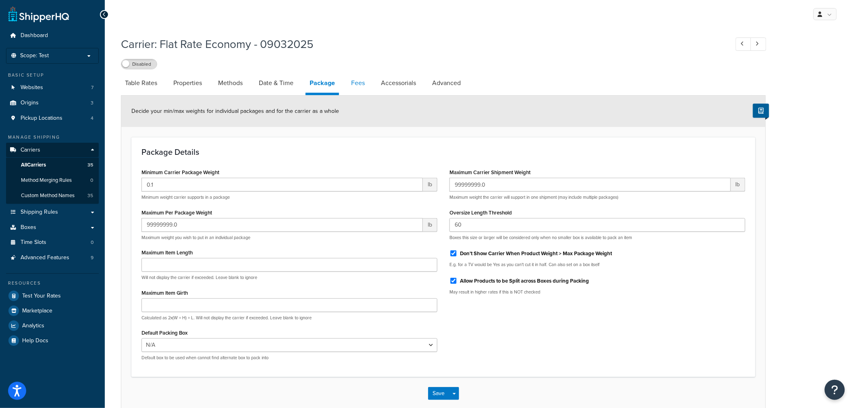
click at [361, 83] on link "Fees" at bounding box center [358, 82] width 22 height 19
select select "AFTER"
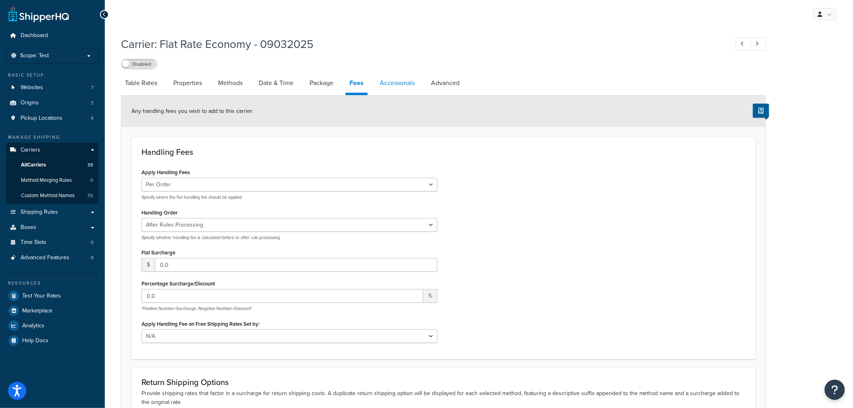
click at [385, 83] on link "Accessorials" at bounding box center [397, 82] width 43 height 19
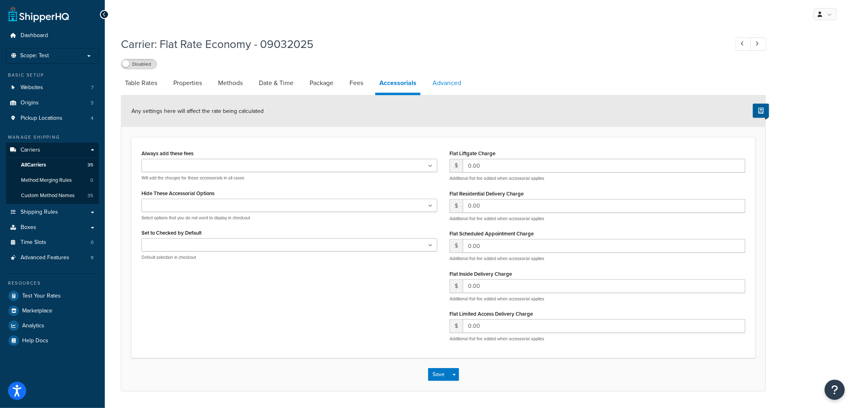
click at [436, 83] on link "Advanced" at bounding box center [446, 82] width 37 height 19
select select "false"
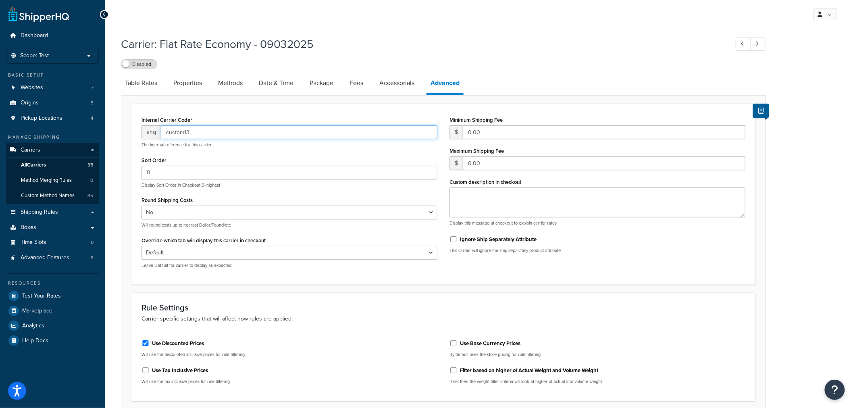
drag, startPoint x: 192, startPoint y: 134, endPoint x: 135, endPoint y: 141, distance: 57.3
click at [140, 141] on div "Internal Carrier Code shq custom13 The internal reference for this carrier Sort…" at bounding box center [289, 194] width 308 height 160
click at [233, 134] on input "flat_rate_economy_09" at bounding box center [299, 132] width 276 height 14
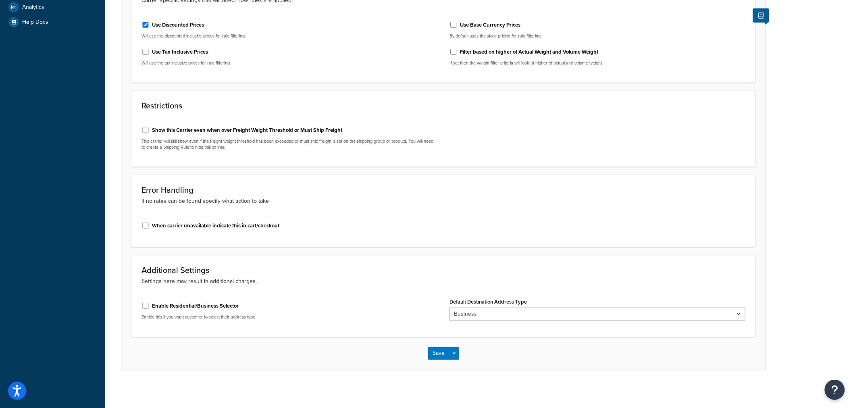
scroll to position [321, 0]
click at [437, 352] on button "Save" at bounding box center [439, 351] width 22 height 13
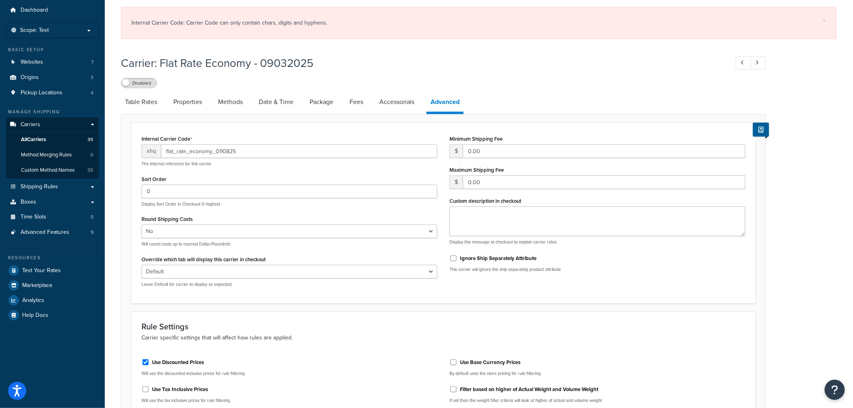
scroll to position [0, 0]
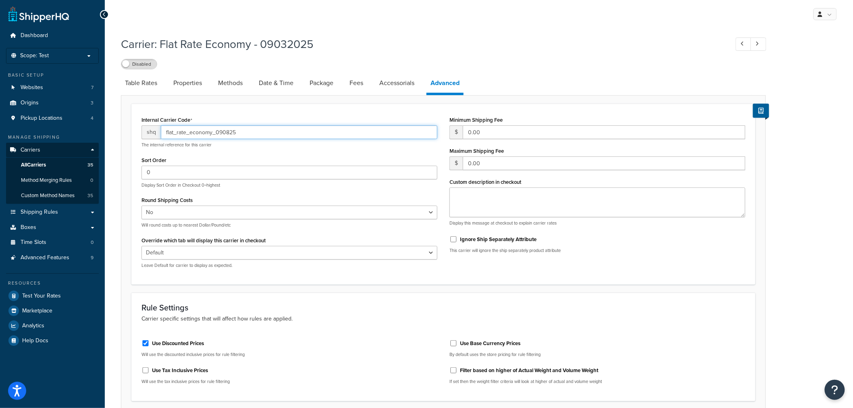
click at [237, 133] on input "flat_rate_economy_090825" at bounding box center [299, 132] width 276 height 14
drag, startPoint x: 251, startPoint y: 132, endPoint x: 69, endPoint y: 153, distance: 184.2
click at [69, 153] on div "Dashboard Scope: Test Basic Setup Websites 7 Origins 3 Pickup Locations 4 Manag…" at bounding box center [426, 364] width 853 height 729
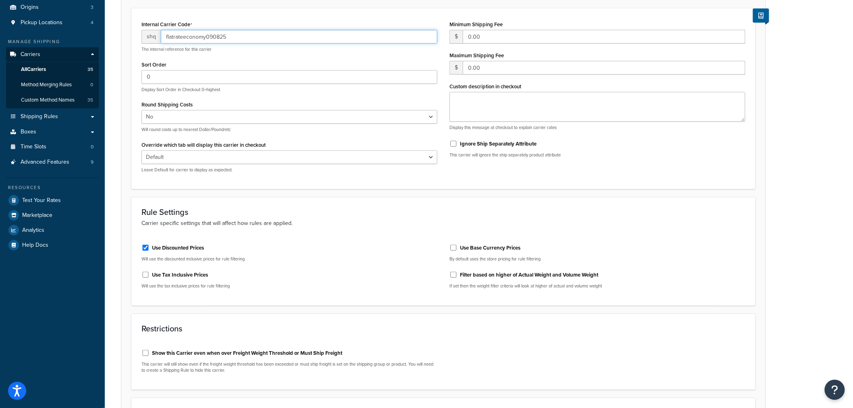
scroll to position [321, 0]
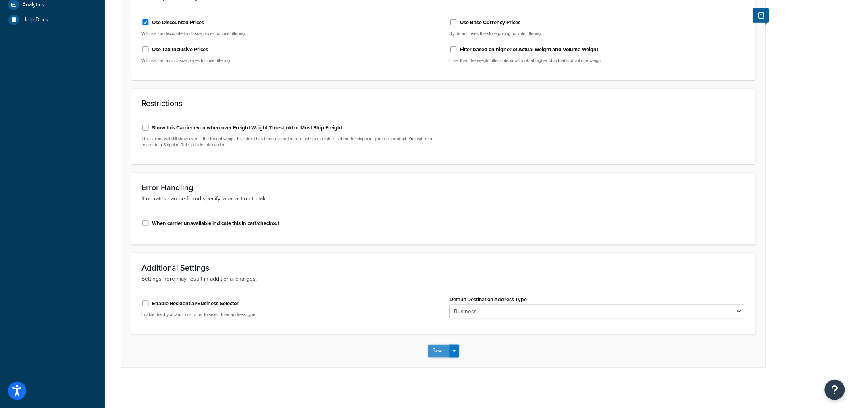
type input "flatrateeconomy090825"
click at [435, 350] on button "Save" at bounding box center [439, 351] width 22 height 13
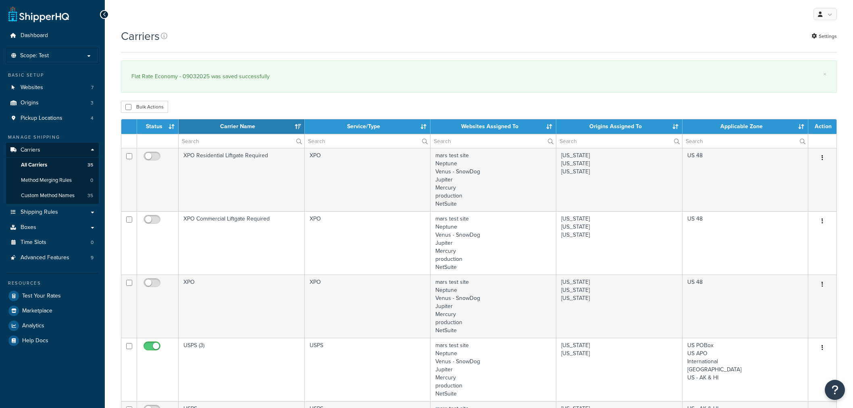
select select "15"
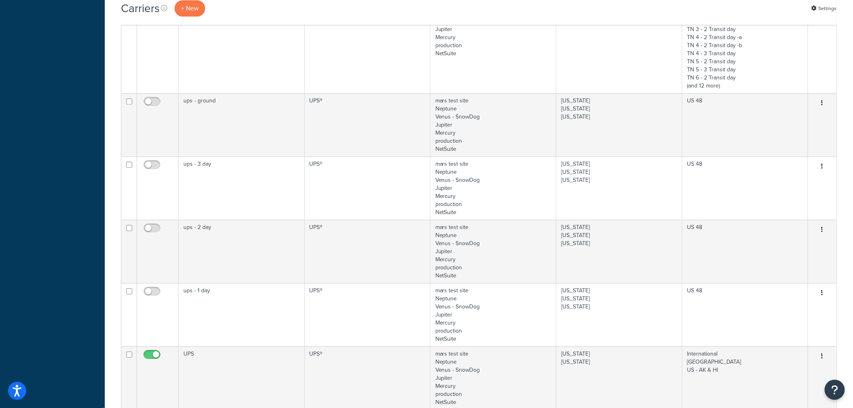
scroll to position [940, 0]
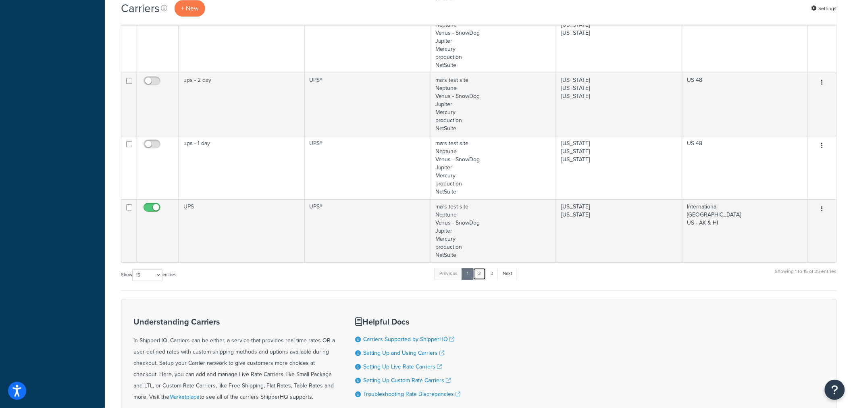
click at [481, 276] on link "2" at bounding box center [479, 274] width 13 height 12
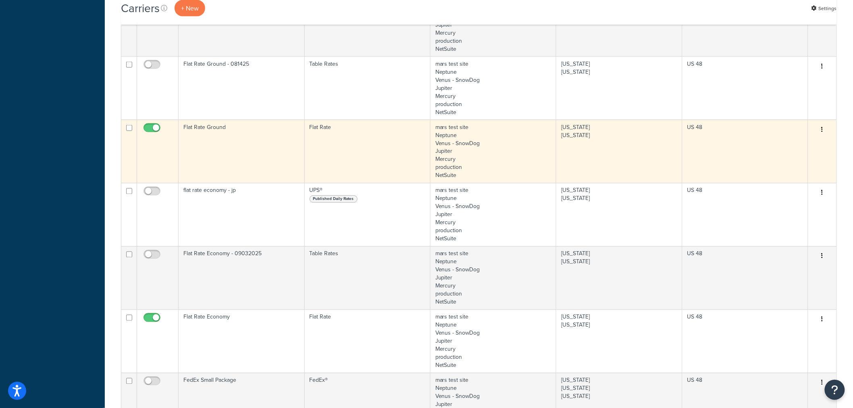
scroll to position [397, 0]
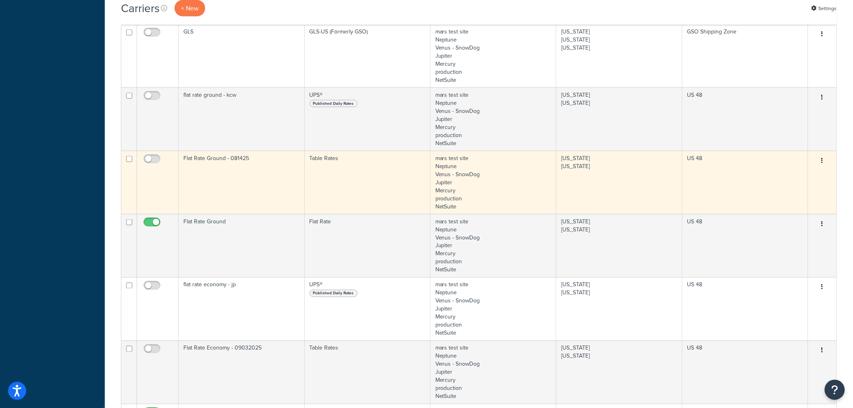
click at [823, 159] on icon "button" at bounding box center [822, 161] width 2 height 6
click at [805, 172] on link "Edit" at bounding box center [790, 176] width 64 height 17
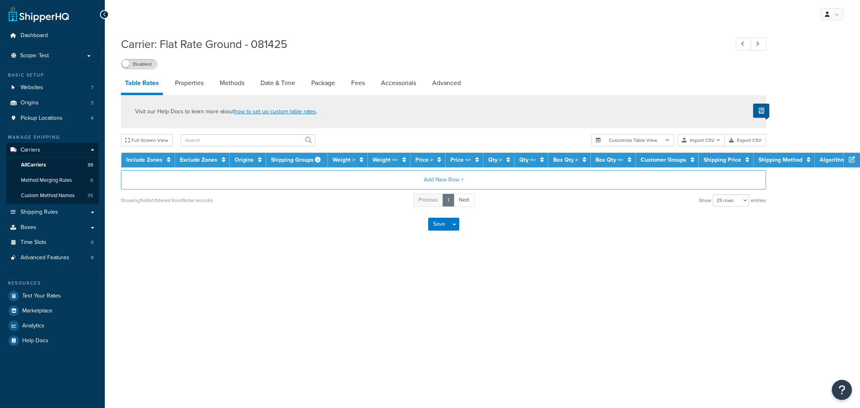
select select "25"
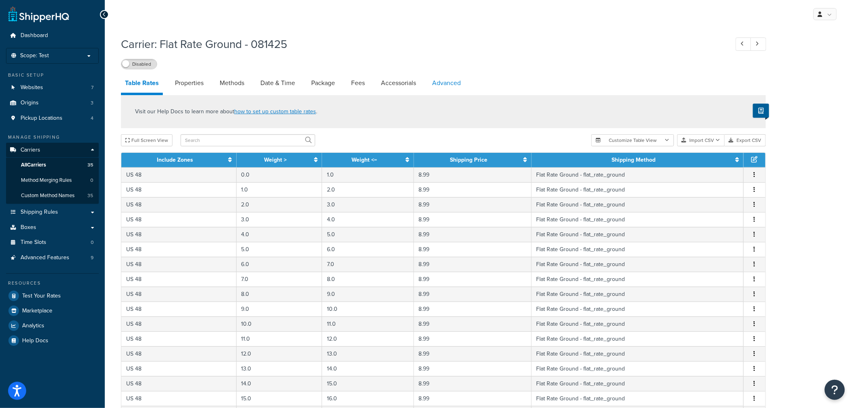
click at [448, 79] on link "Advanced" at bounding box center [446, 82] width 37 height 19
select select "false"
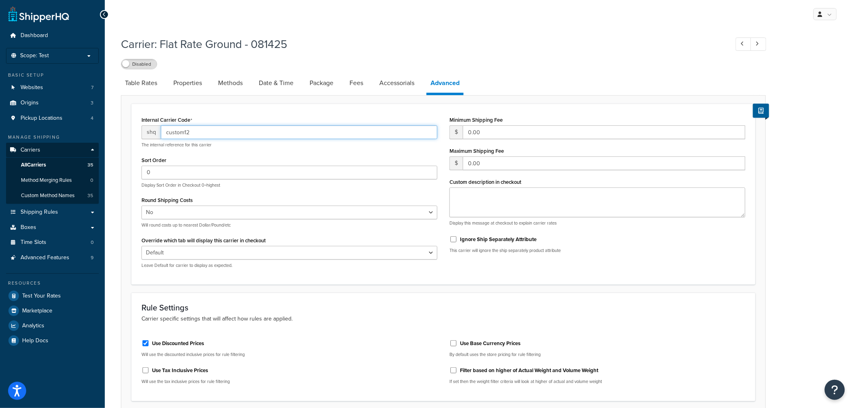
drag, startPoint x: 152, startPoint y: 138, endPoint x: 121, endPoint y: 142, distance: 30.9
click at [121, 142] on form "Internal Carrier Code shq custom12 The internal reference for this carrier Sort…" at bounding box center [443, 396] width 644 height 584
type input "flatrateground090825"
click at [271, 81] on link "Date & Time" at bounding box center [276, 82] width 43 height 19
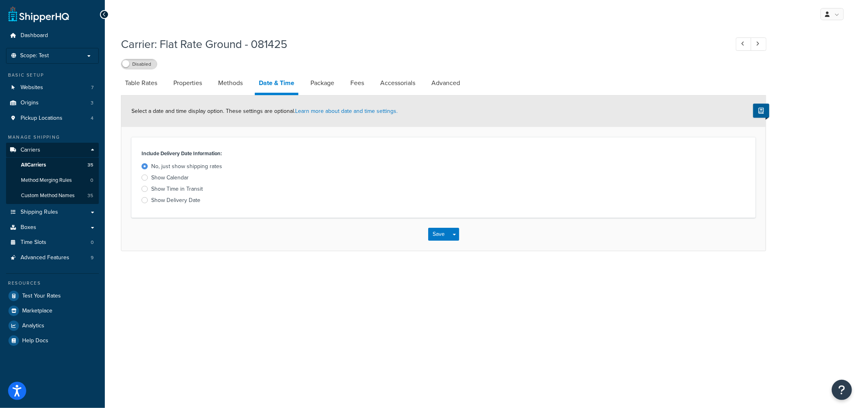
click at [144, 199] on div at bounding box center [144, 200] width 6 height 6
click at [0, 0] on input "Show Delivery Date" at bounding box center [0, 0] width 0 height 0
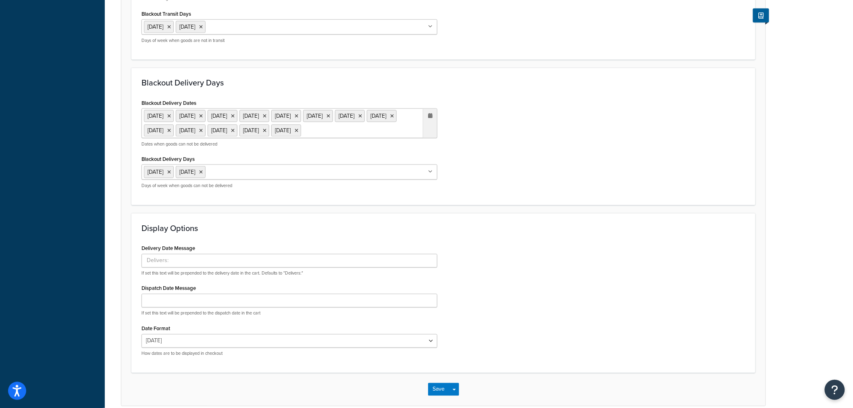
scroll to position [403, 0]
click at [162, 266] on input "Delivery Date Message" at bounding box center [289, 260] width 296 height 14
type input "Estimated Delivery by"
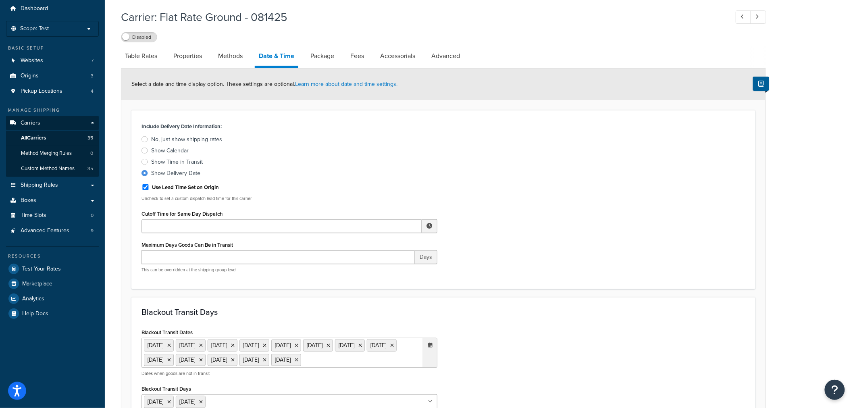
scroll to position [0, 0]
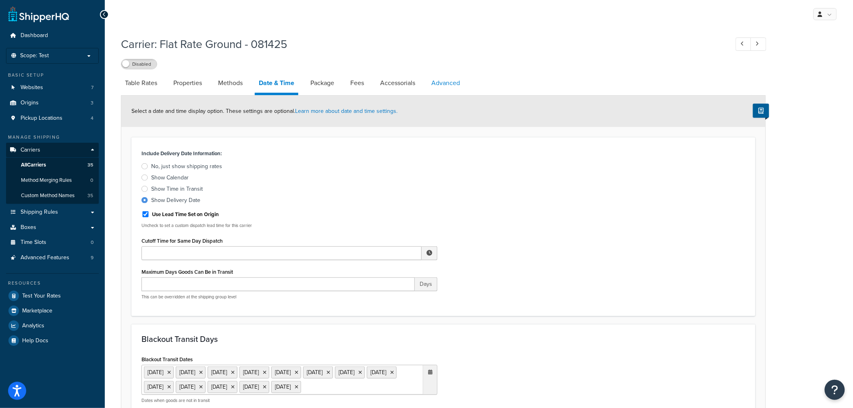
click at [450, 82] on link "Advanced" at bounding box center [445, 82] width 37 height 19
select select "false"
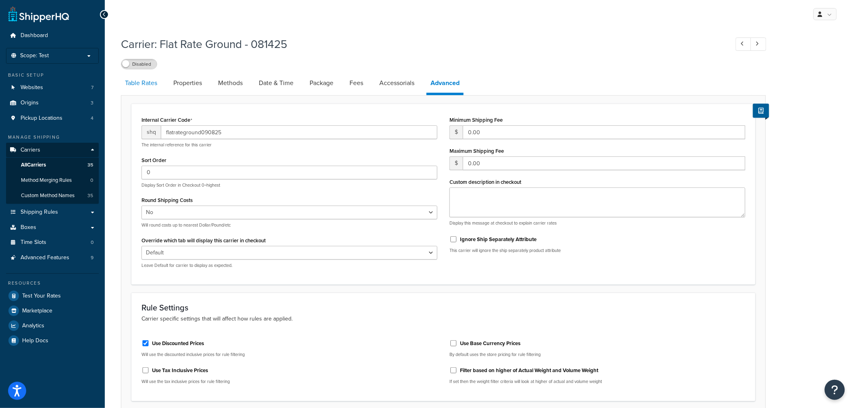
click at [137, 83] on link "Table Rates" at bounding box center [141, 82] width 40 height 19
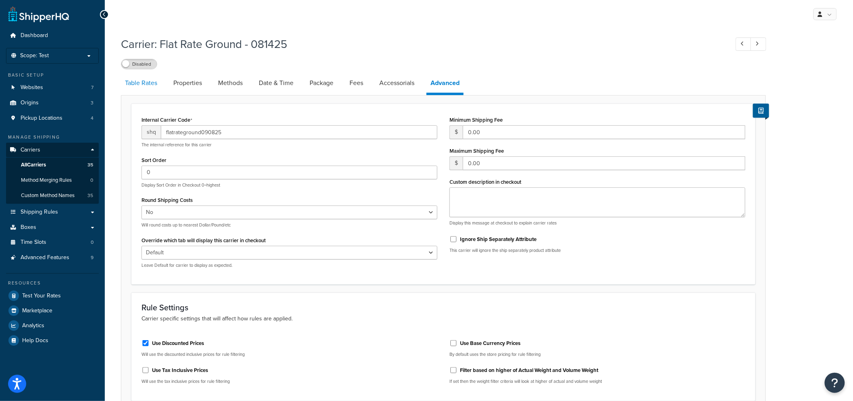
select select "25"
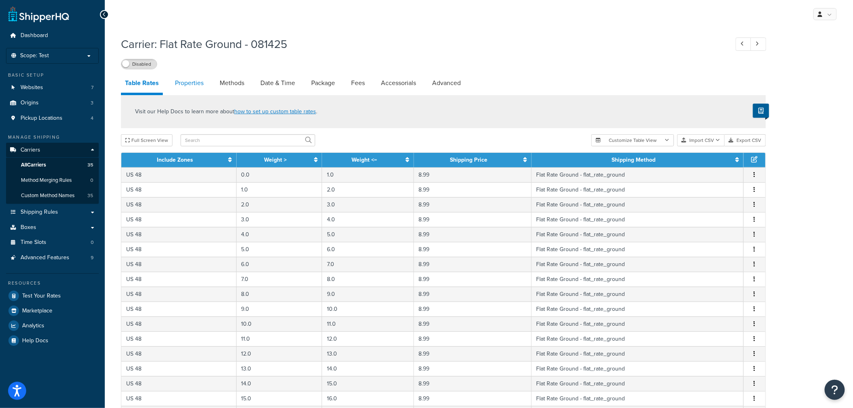
click at [187, 86] on link "Properties" at bounding box center [189, 82] width 37 height 19
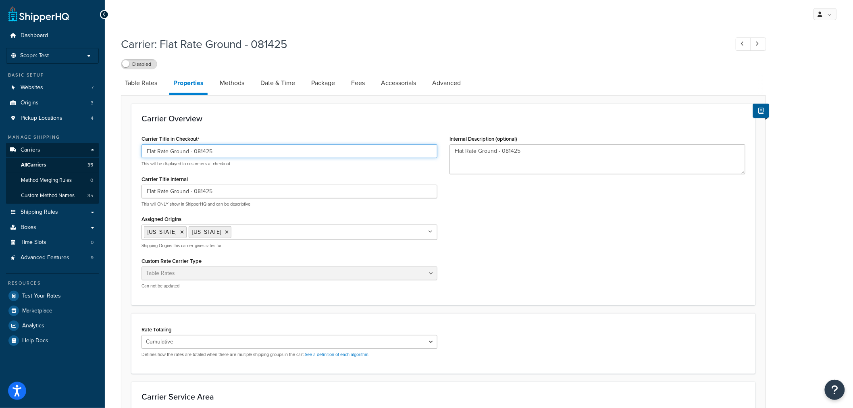
drag, startPoint x: 194, startPoint y: 153, endPoint x: 220, endPoint y: 154, distance: 25.4
click at [220, 154] on input "Flat Rate Ground - 081425" at bounding box center [289, 151] width 296 height 14
type input "Flat Rate Ground - 090825"
drag, startPoint x: 192, startPoint y: 191, endPoint x: 236, endPoint y: 191, distance: 43.5
click at [236, 191] on input "Flat Rate Ground - 081425" at bounding box center [289, 192] width 296 height 14
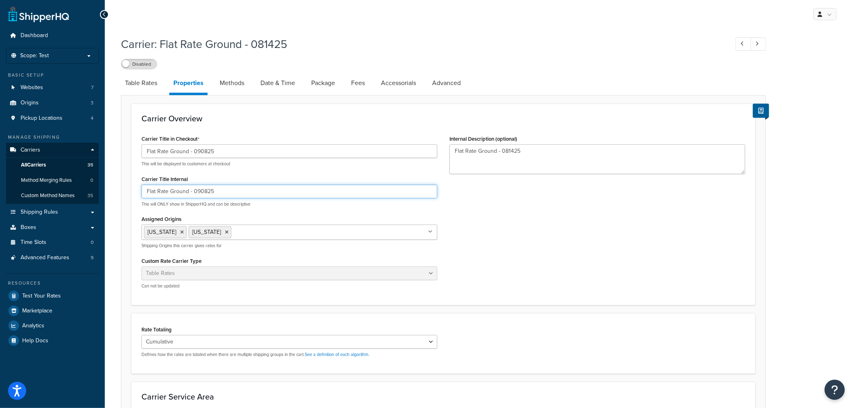
type input "Flat Rate Ground - 090825"
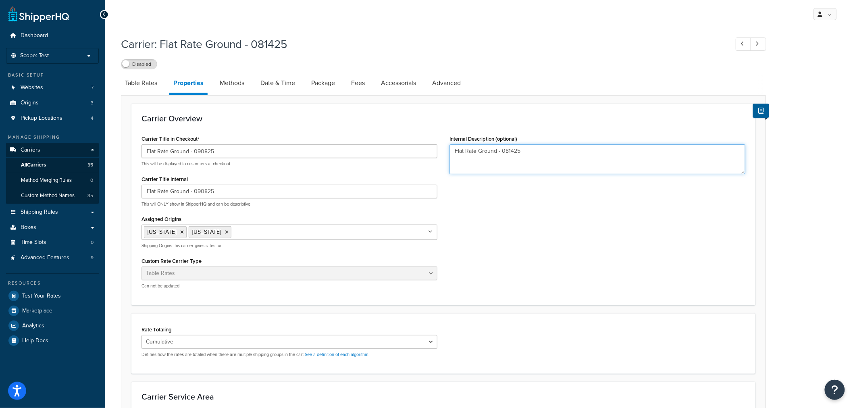
drag, startPoint x: 502, startPoint y: 152, endPoint x: 529, endPoint y: 149, distance: 27.1
click at [529, 149] on textarea "Flat Rate Ground - 081425" at bounding box center [597, 159] width 296 height 30
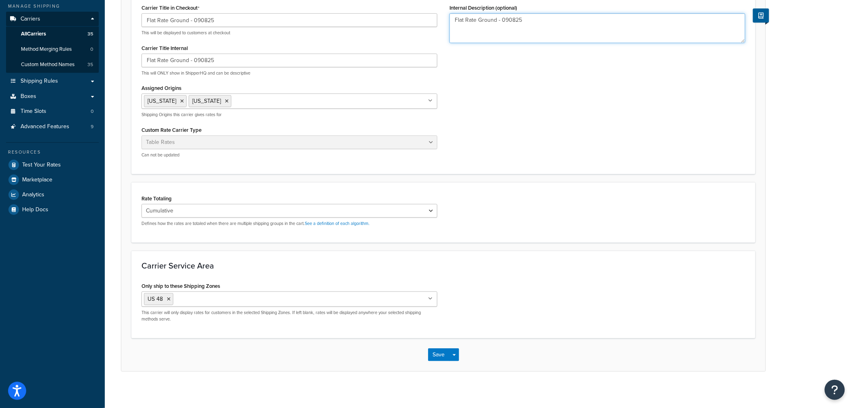
scroll to position [135, 0]
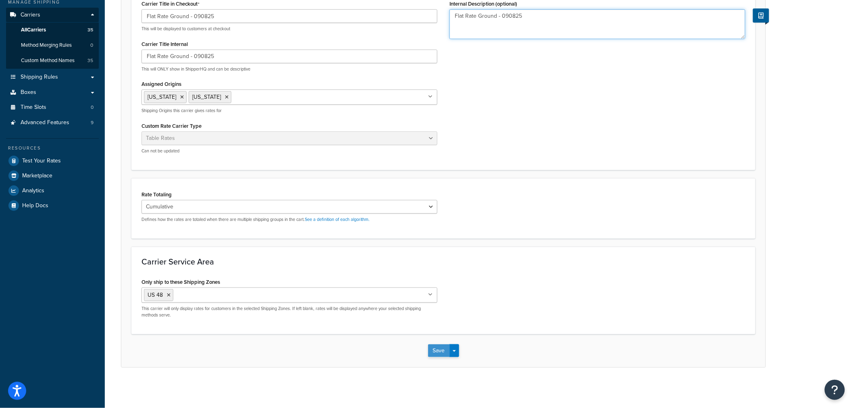
type textarea "Flat Rate Ground - 090825"
click at [434, 350] on button "Save" at bounding box center [439, 350] width 22 height 13
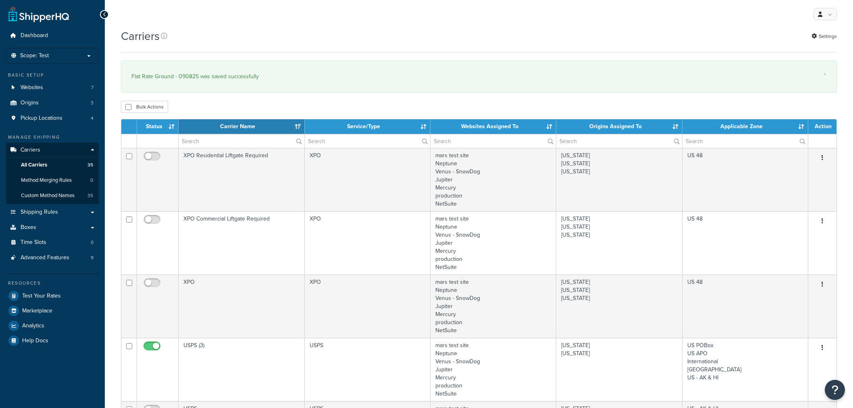
select select "15"
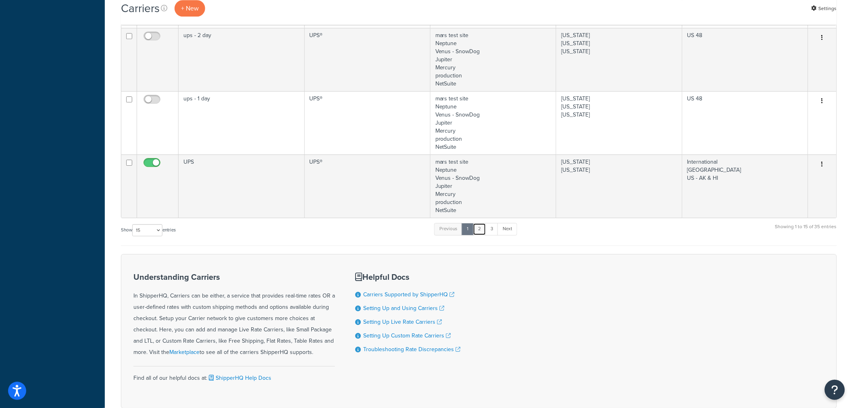
click at [480, 230] on link "2" at bounding box center [479, 229] width 13 height 12
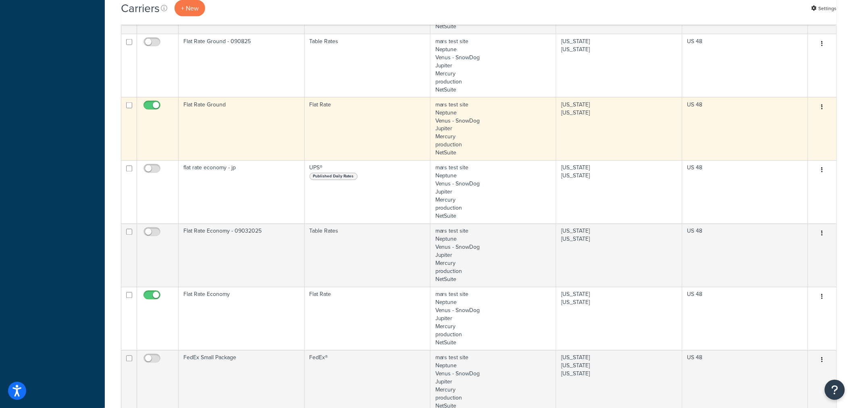
scroll to position [532, 0]
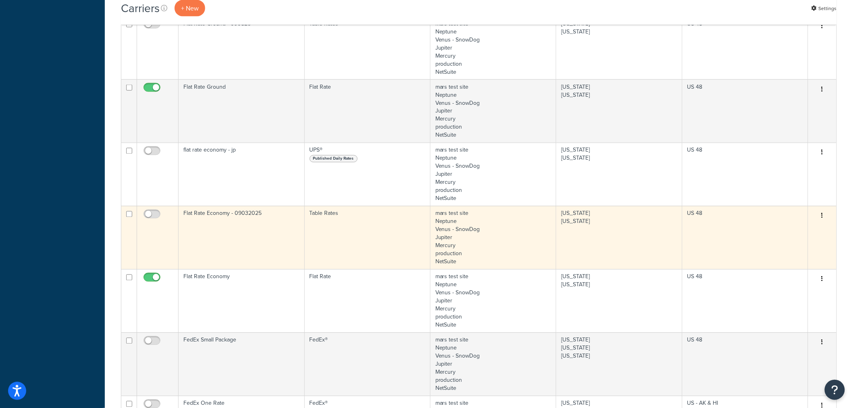
click at [822, 216] on icon "button" at bounding box center [822, 216] width 2 height 6
click at [794, 231] on link "Edit" at bounding box center [790, 232] width 64 height 17
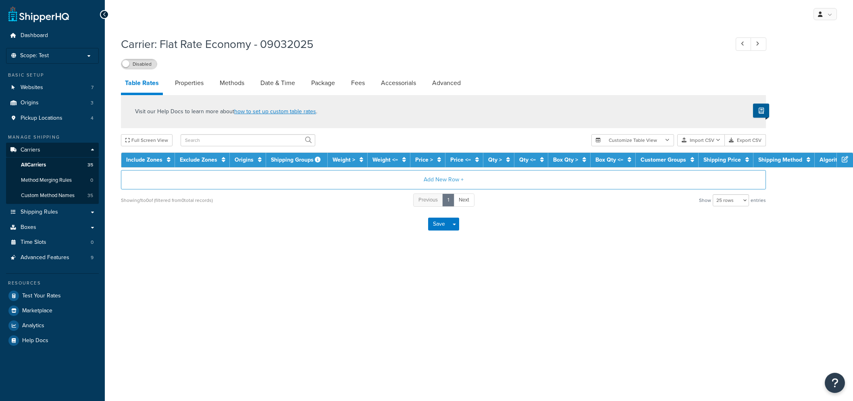
select select "25"
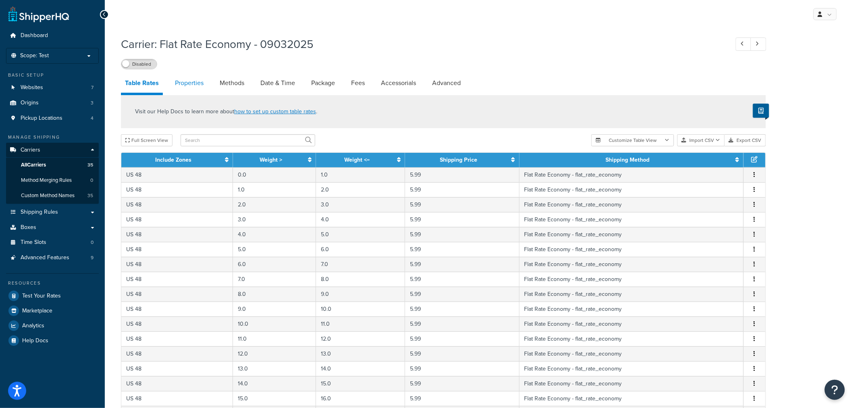
click at [183, 82] on link "Properties" at bounding box center [189, 82] width 37 height 19
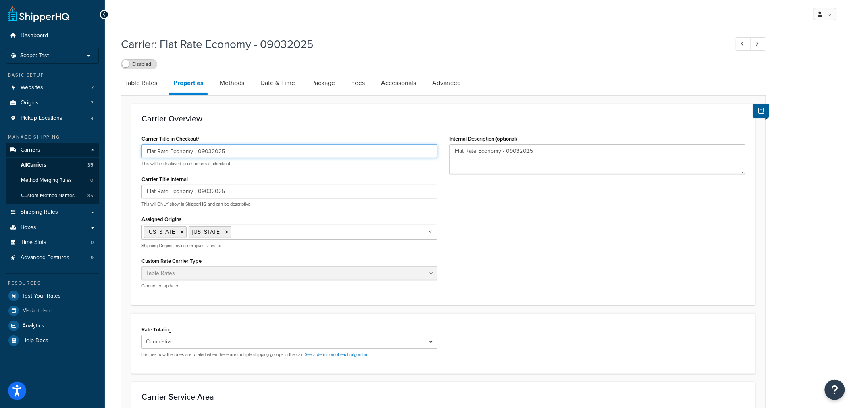
drag, startPoint x: 226, startPoint y: 150, endPoint x: 208, endPoint y: 152, distance: 18.6
click at [208, 152] on input "Flat Rate Economy - 09032025" at bounding box center [289, 151] width 296 height 14
type input "Flat Rate Economy - 090825"
drag, startPoint x: 206, startPoint y: 193, endPoint x: 251, endPoint y: 191, distance: 44.4
click at [251, 191] on input "Flat Rate Economy - 09032025" at bounding box center [289, 192] width 296 height 14
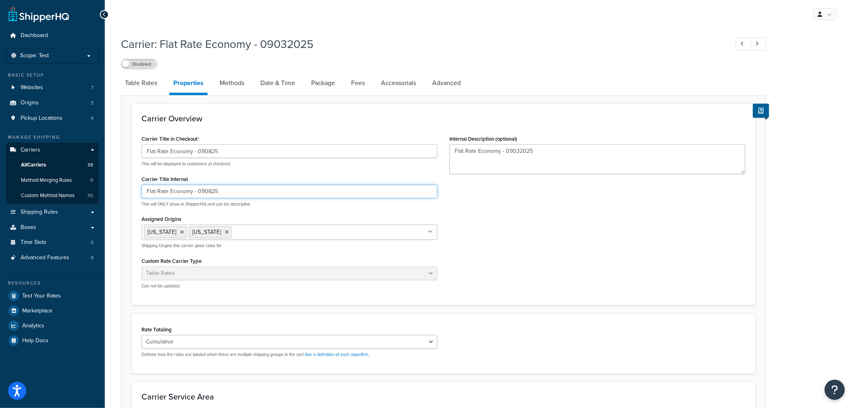
type input "Flat Rate Economy - 090825"
drag, startPoint x: 516, startPoint y: 151, endPoint x: 556, endPoint y: 142, distance: 41.7
click at [553, 150] on textarea "Flat Rate Economy - 09032025" at bounding box center [597, 159] width 296 height 30
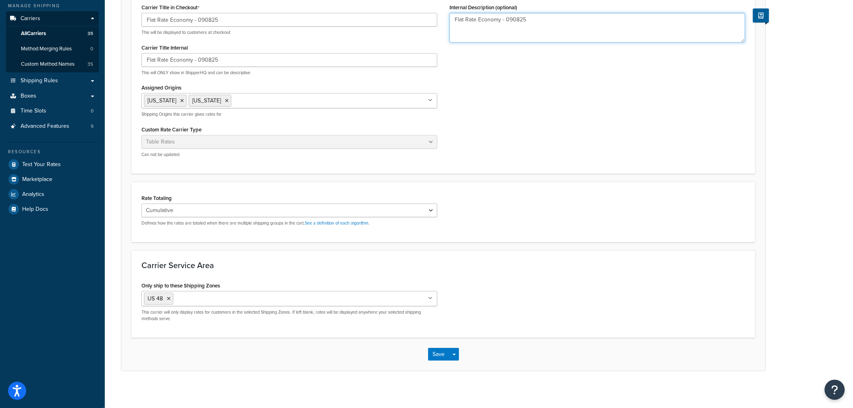
scroll to position [135, 0]
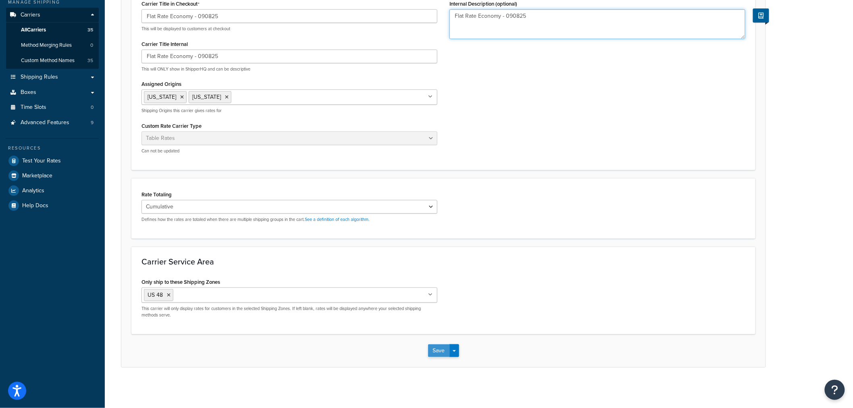
type textarea "Flat Rate Economy - 090825"
click at [434, 351] on button "Save" at bounding box center [439, 350] width 22 height 13
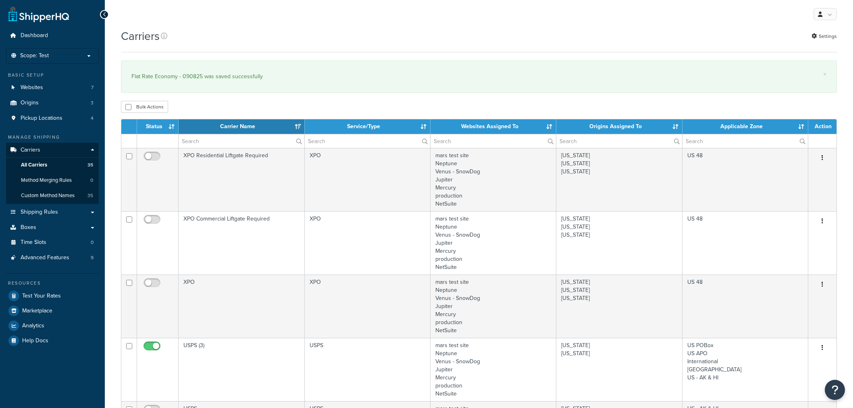
select select "15"
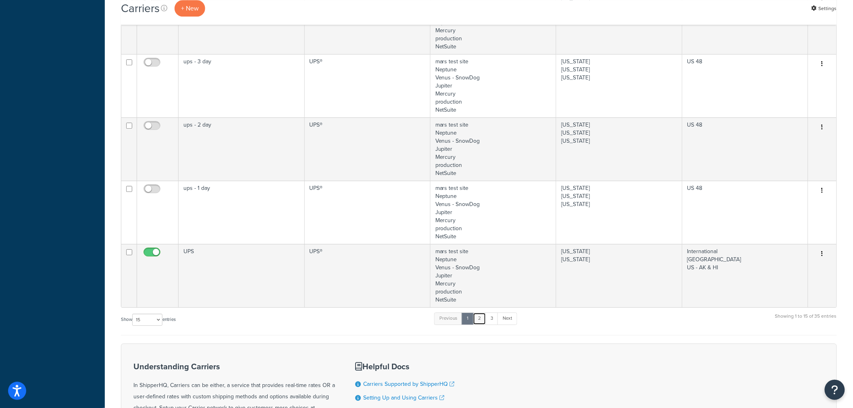
click at [484, 320] on link "2" at bounding box center [479, 318] width 13 height 12
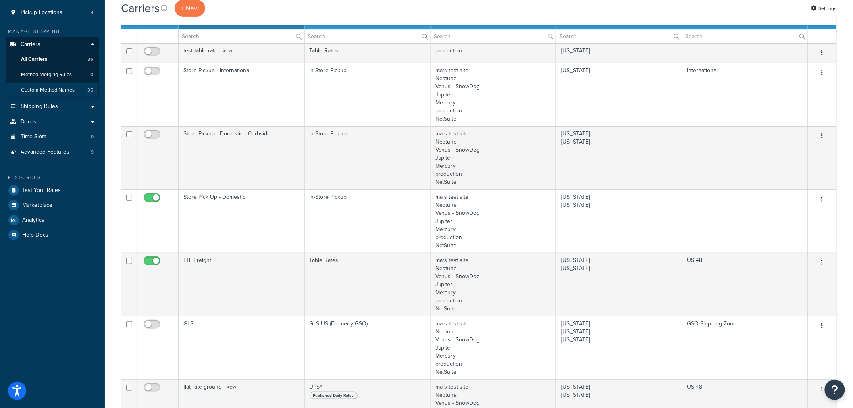
scroll to position [84, 0]
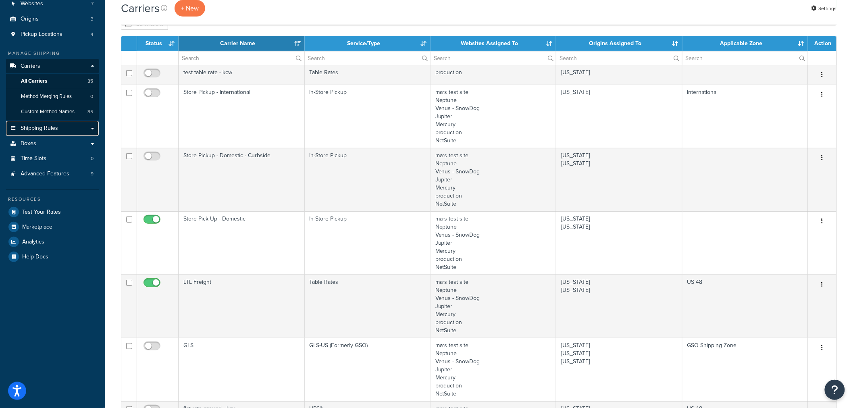
click at [46, 129] on span "Shipping Rules" at bounding box center [39, 128] width 37 height 7
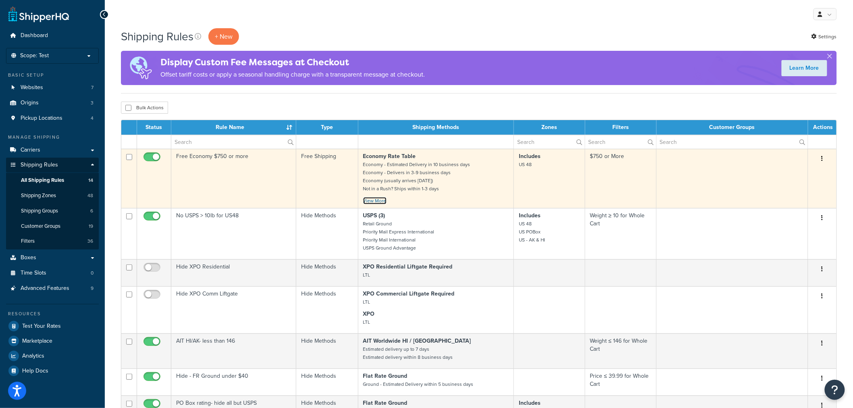
click at [374, 204] on link "View More" at bounding box center [374, 200] width 23 height 7
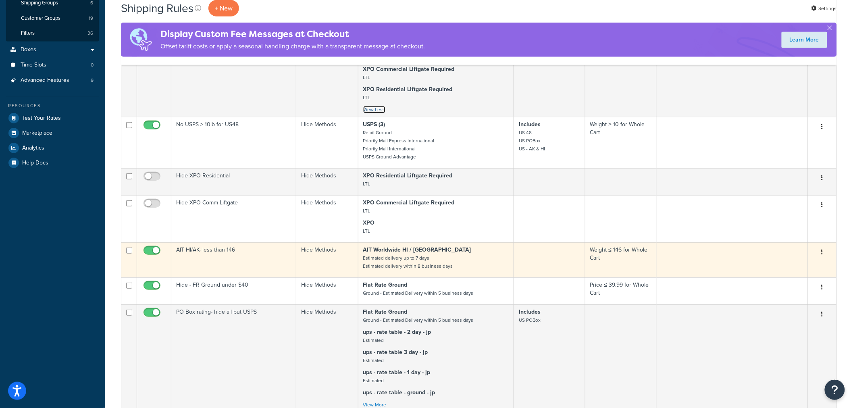
scroll to position [224, 0]
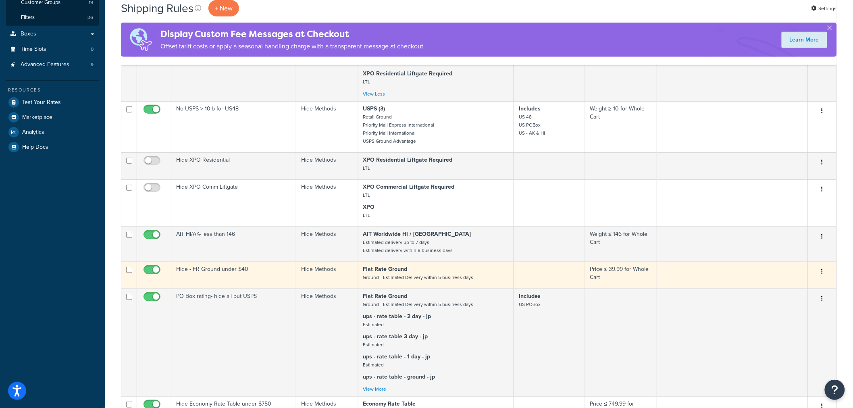
click at [823, 270] on icon "button" at bounding box center [822, 271] width 2 height 6
click at [804, 285] on link "Edit" at bounding box center [796, 286] width 64 height 17
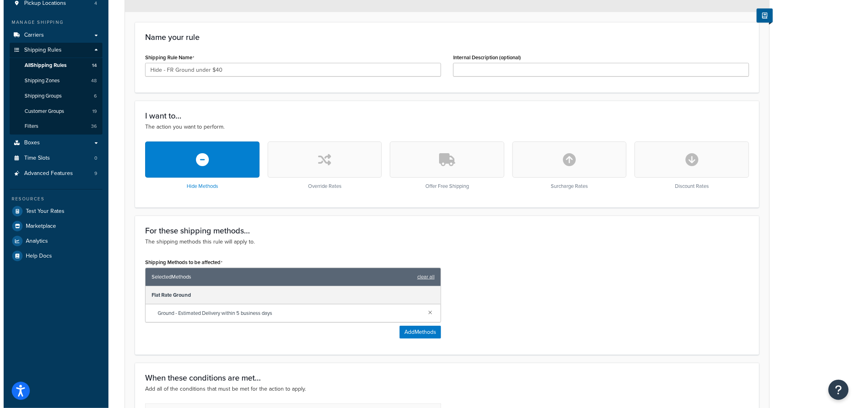
scroll to position [179, 0]
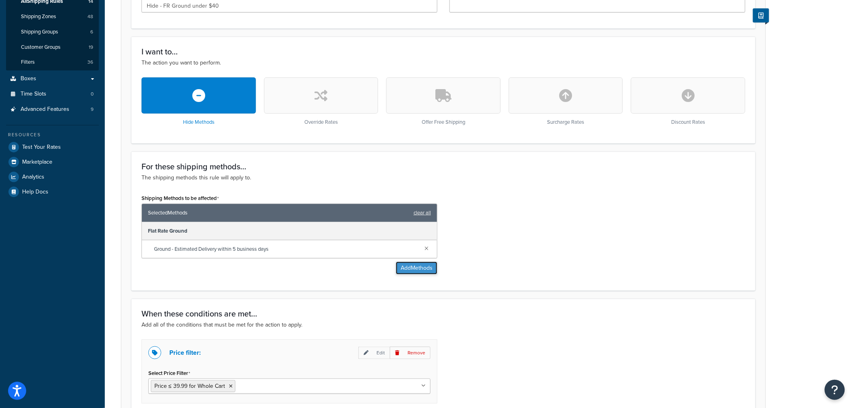
click at [421, 271] on button "Add Methods" at bounding box center [417, 268] width 42 height 13
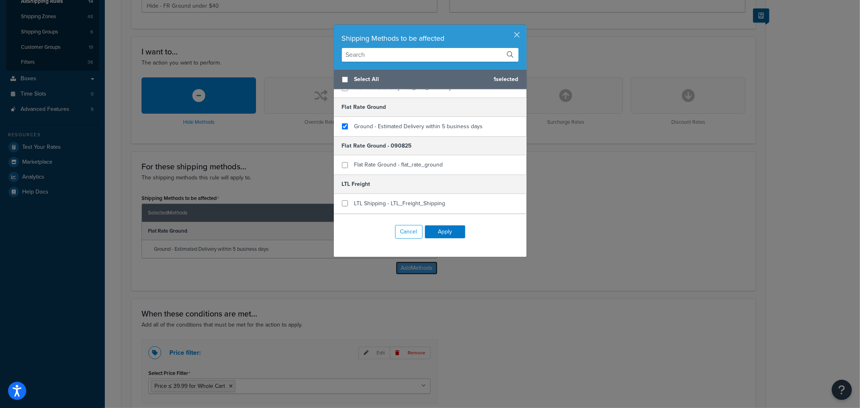
scroll to position [492, 0]
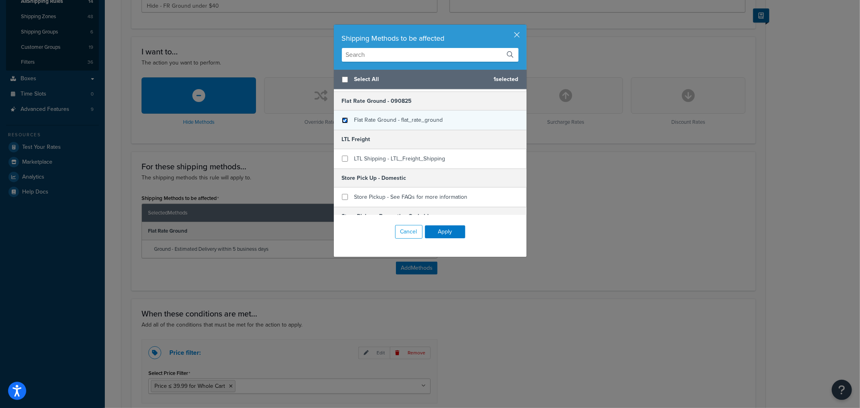
click at [342, 123] on input "checkbox" at bounding box center [345, 120] width 6 height 6
checkbox input "true"
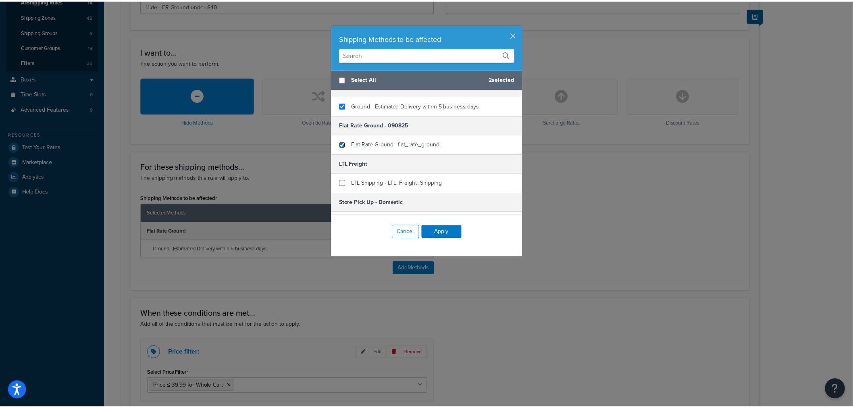
scroll to position [448, 0]
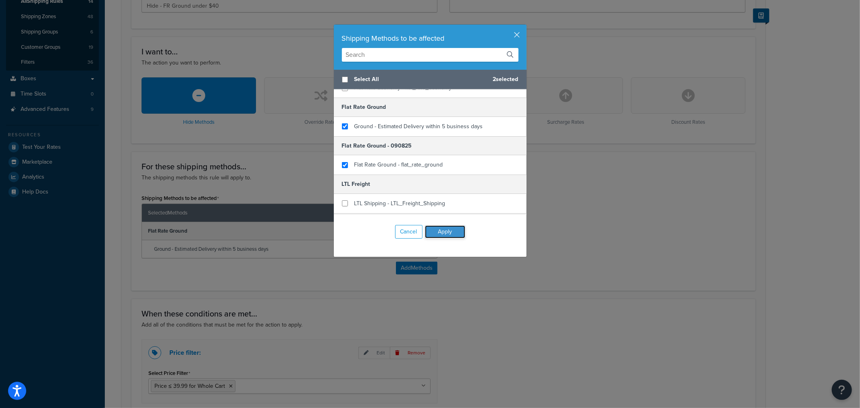
click at [441, 231] on button "Apply" at bounding box center [445, 231] width 40 height 13
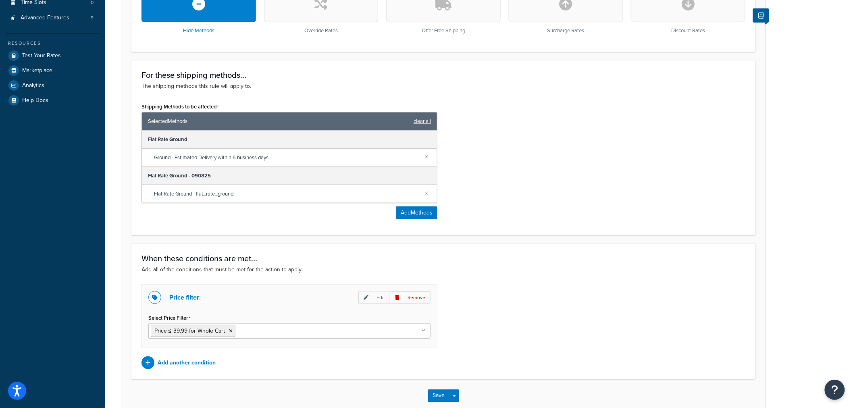
scroll to position [316, 0]
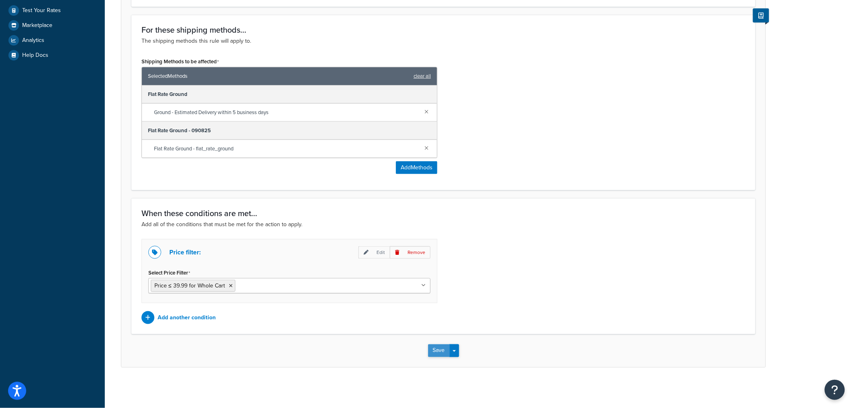
click at [438, 349] on button "Save" at bounding box center [439, 350] width 22 height 13
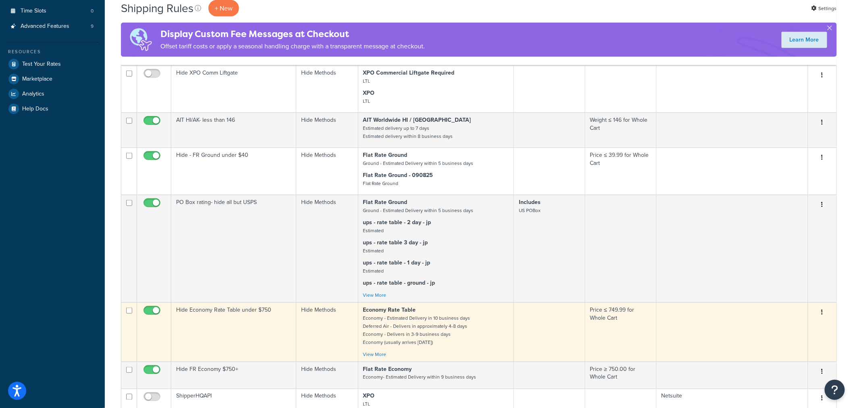
scroll to position [268, 0]
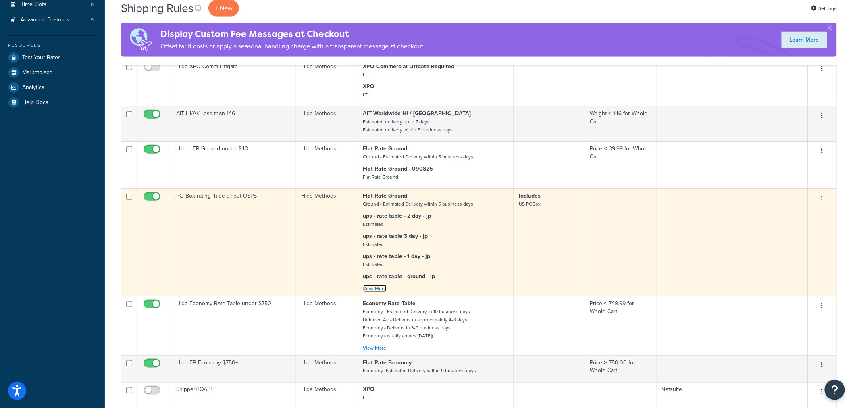
click at [376, 285] on link "View More" at bounding box center [374, 288] width 23 height 7
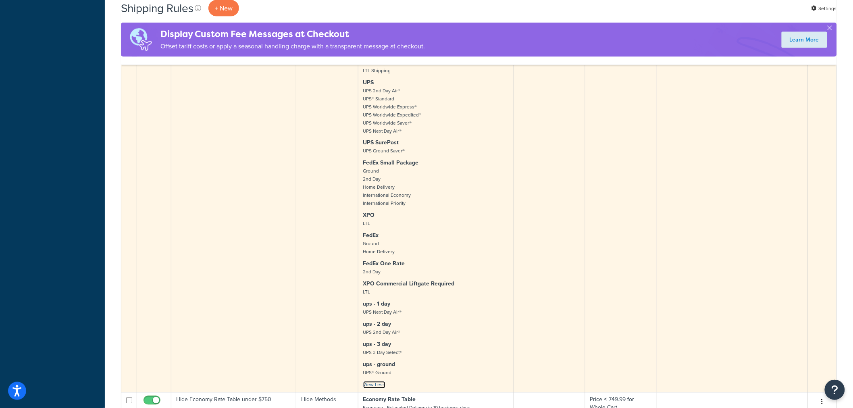
scroll to position [358, 0]
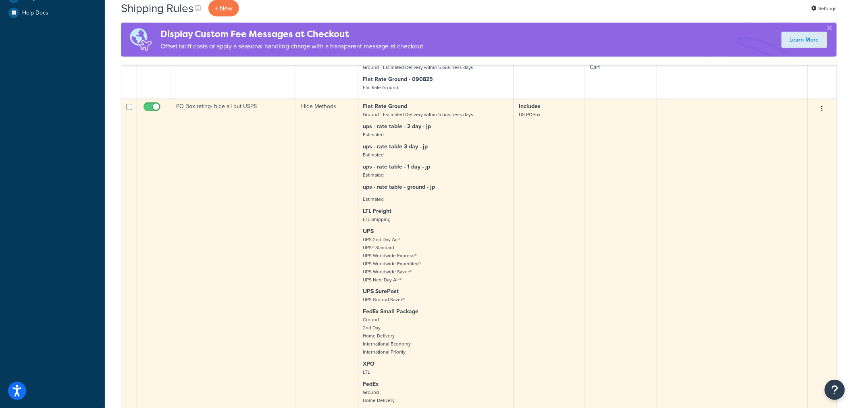
click at [305, 130] on td "Hide Methods" at bounding box center [327, 320] width 62 height 442
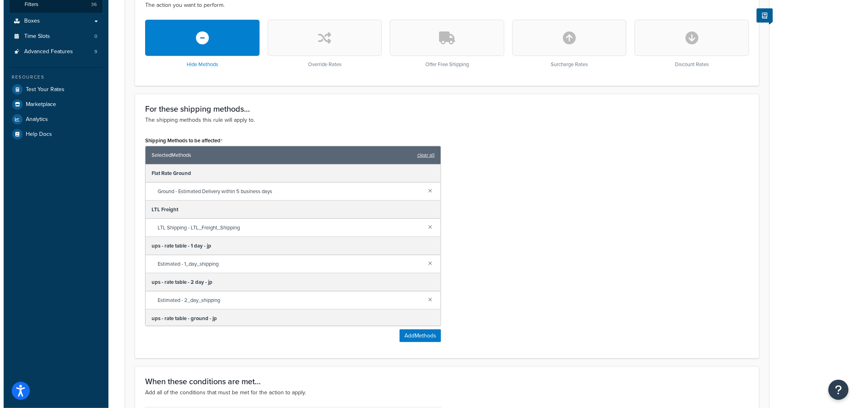
scroll to position [268, 0]
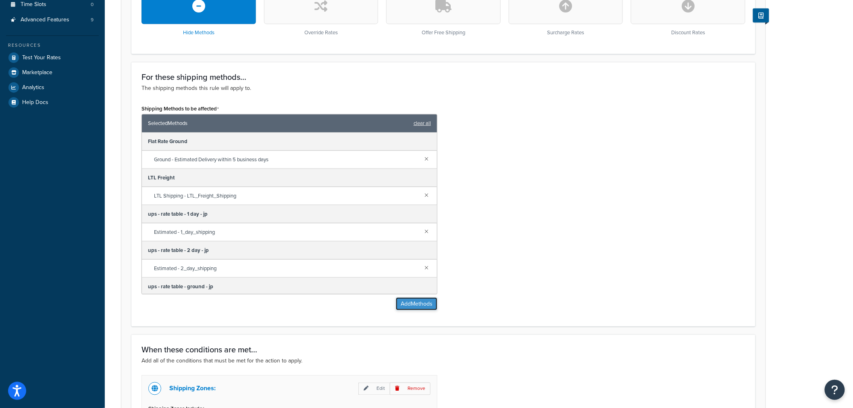
click at [405, 303] on button "Add Methods" at bounding box center [417, 303] width 42 height 13
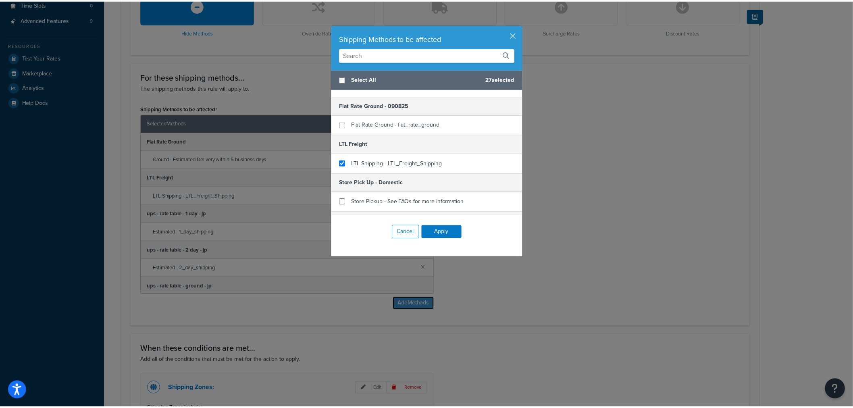
scroll to position [492, 0]
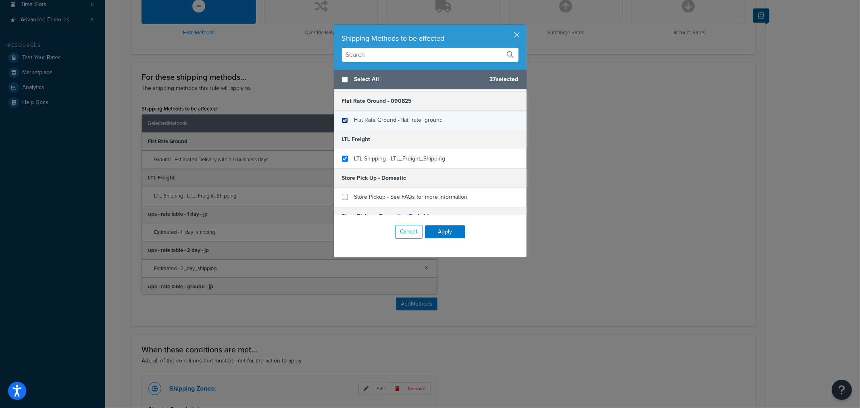
click at [342, 123] on input "checkbox" at bounding box center [345, 120] width 6 height 6
checkbox input "true"
click at [437, 231] on button "Apply" at bounding box center [445, 231] width 40 height 13
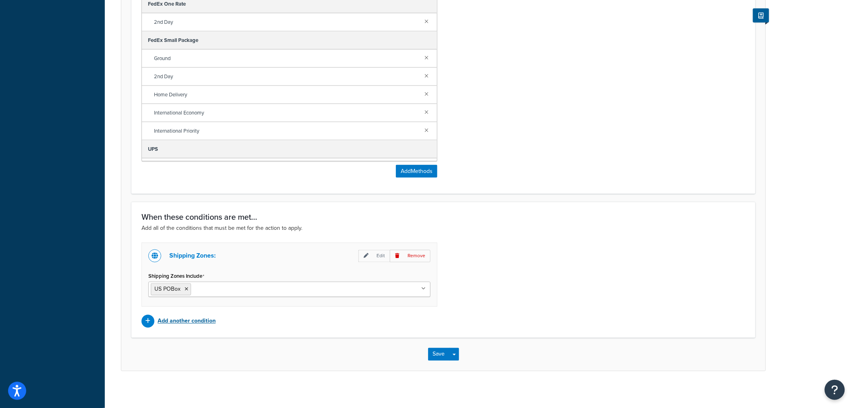
scroll to position [405, 0]
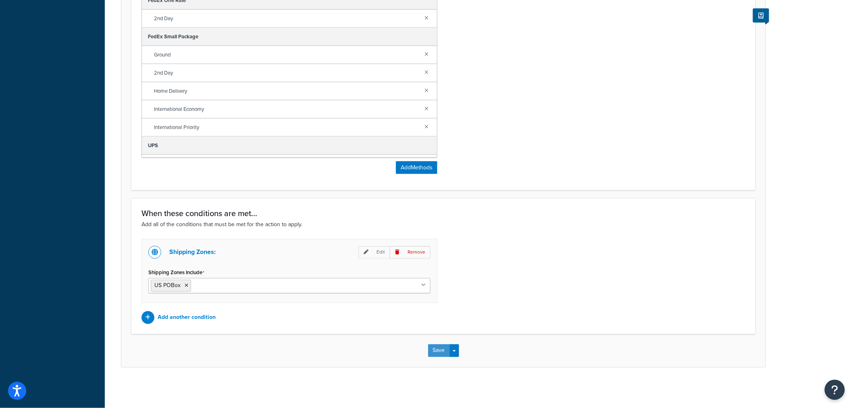
click at [439, 355] on button "Save" at bounding box center [439, 350] width 22 height 13
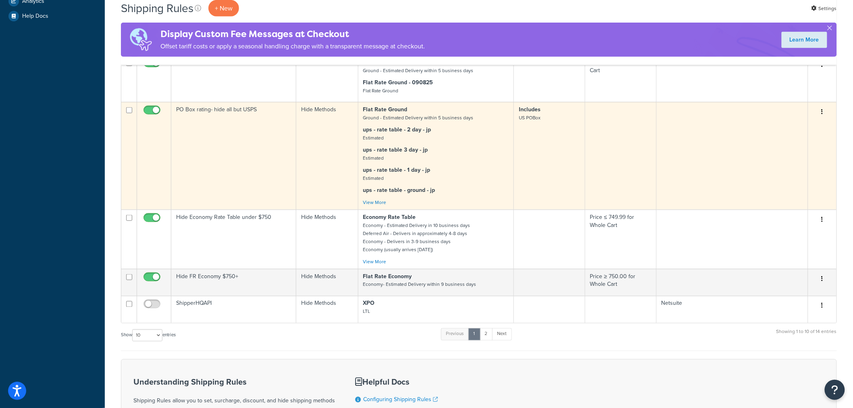
scroll to position [358, 0]
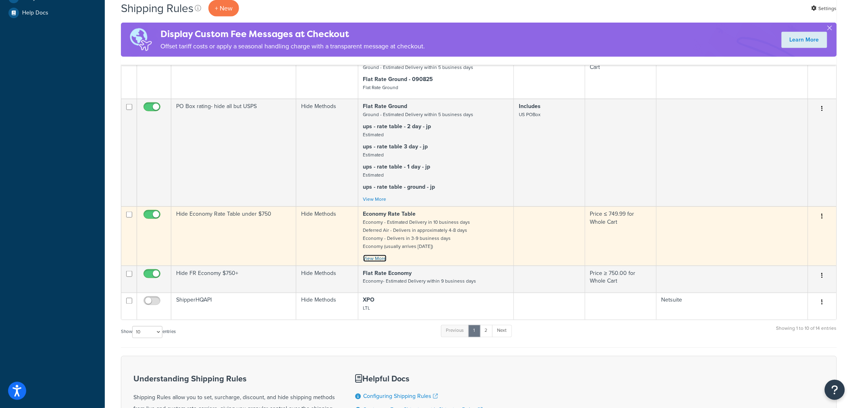
click at [368, 260] on link "View More" at bounding box center [374, 258] width 23 height 7
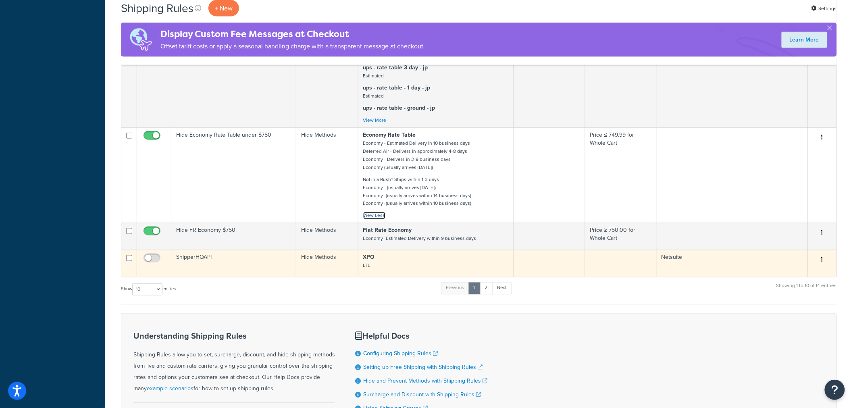
scroll to position [448, 0]
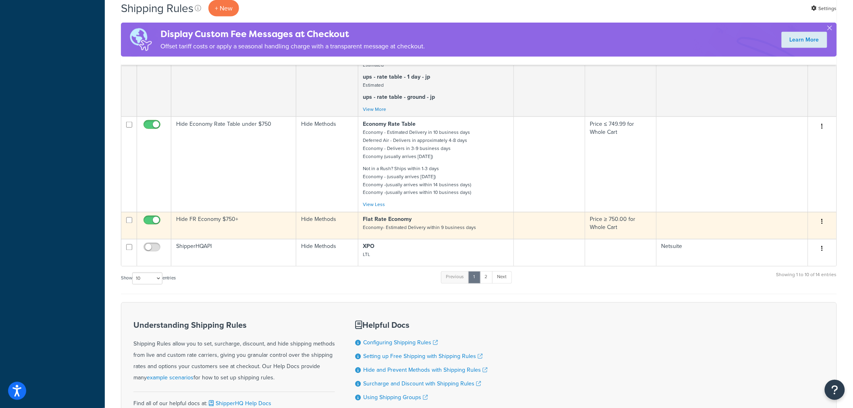
click at [476, 226] on p "Flat Rate Economy Economy- Estimated Delivery within 9 business days" at bounding box center [436, 224] width 146 height 16
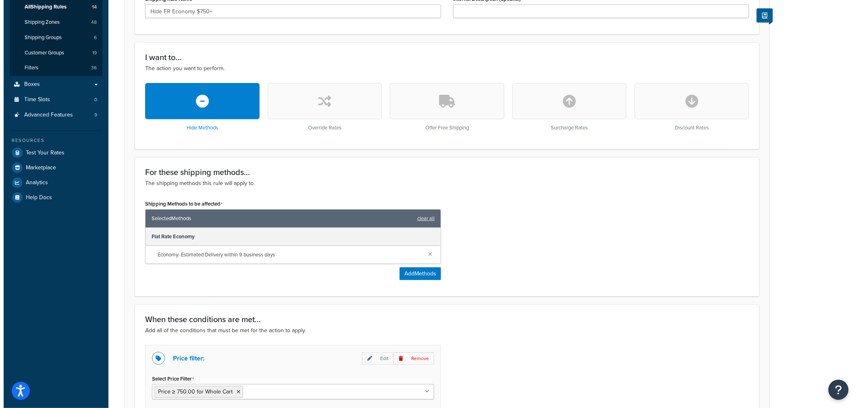
scroll to position [280, 0]
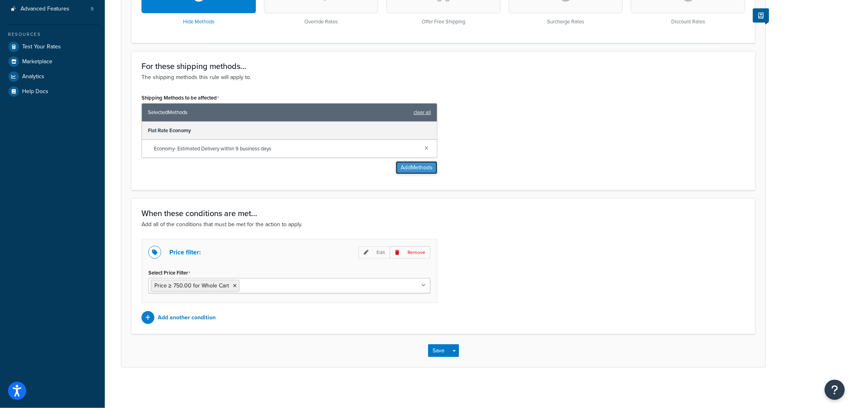
click at [416, 162] on button "Add Methods" at bounding box center [417, 167] width 42 height 13
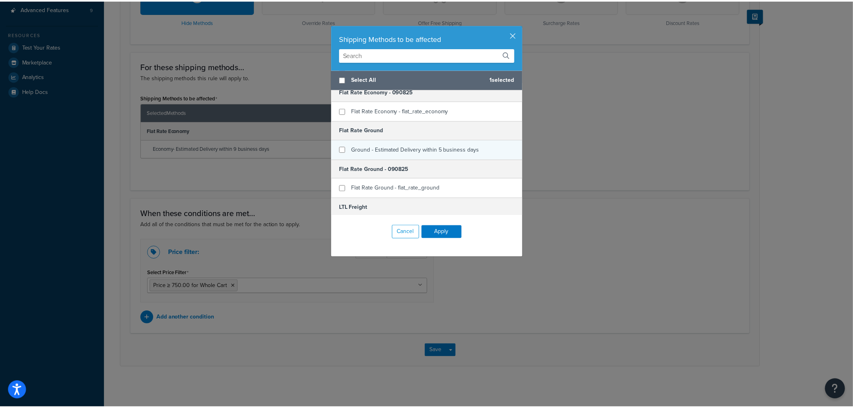
scroll to position [403, 0]
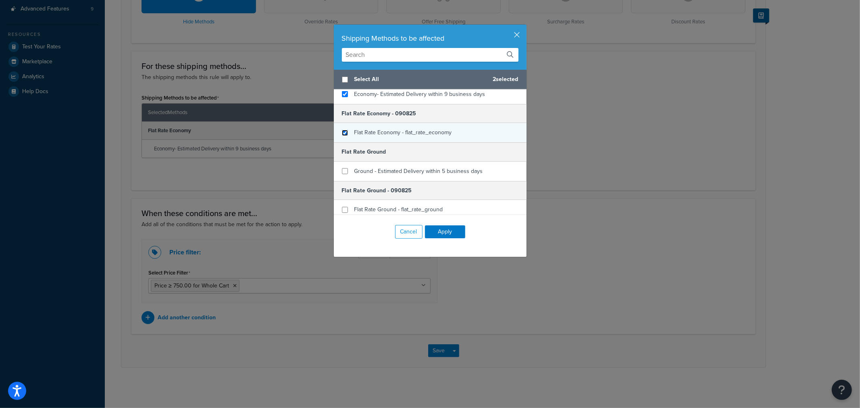
click at [342, 136] on input "checkbox" at bounding box center [345, 133] width 6 height 6
checkbox input "true"
click at [442, 233] on button "Apply" at bounding box center [445, 231] width 40 height 13
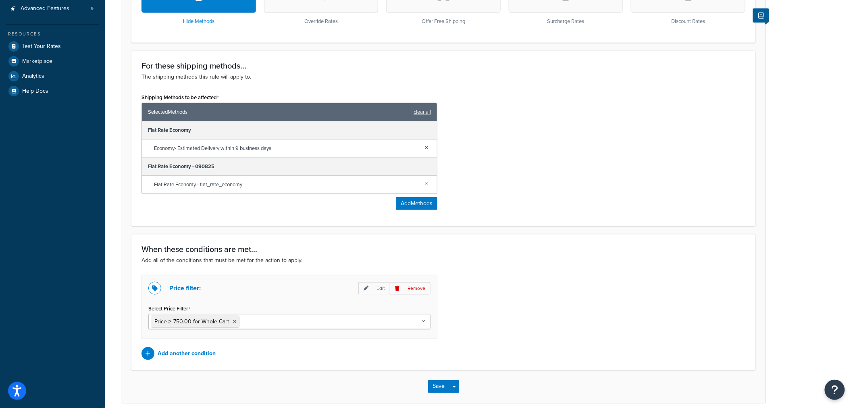
scroll to position [316, 0]
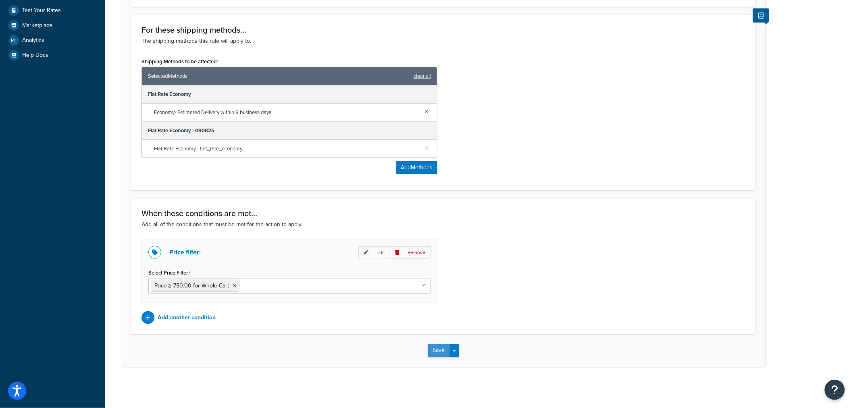
click at [438, 351] on button "Save" at bounding box center [439, 350] width 22 height 13
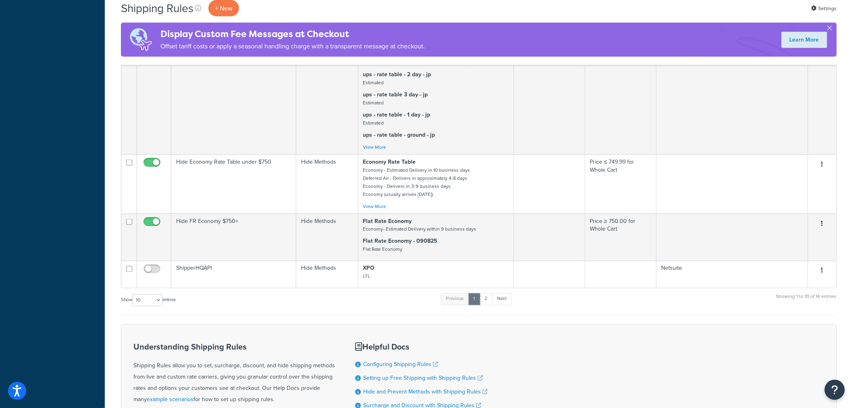
scroll to position [492, 0]
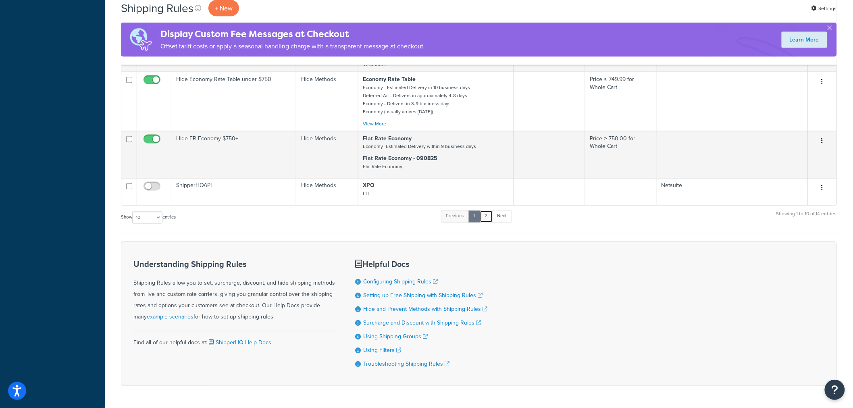
click at [489, 216] on link "2" at bounding box center [486, 216] width 13 height 12
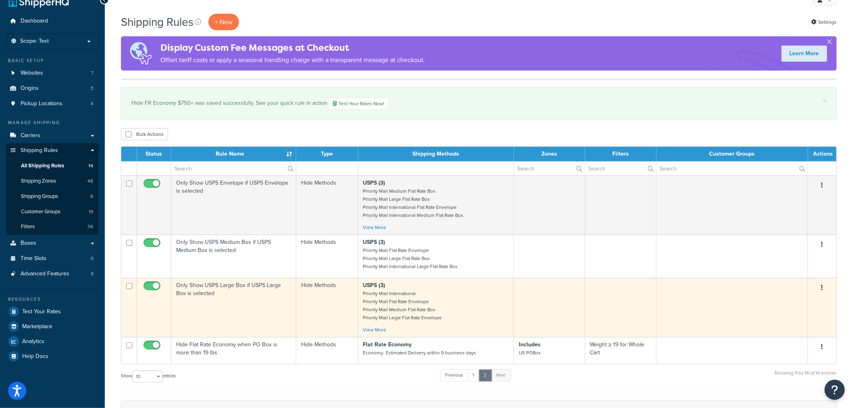
scroll to position [0, 0]
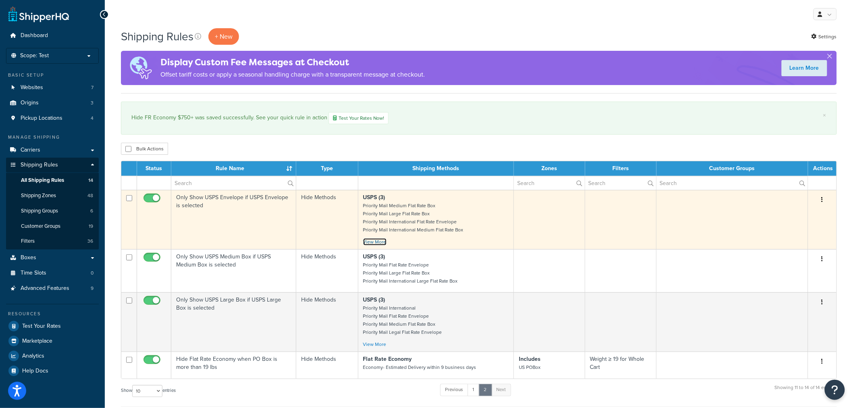
click at [376, 242] on link "View More" at bounding box center [374, 241] width 23 height 7
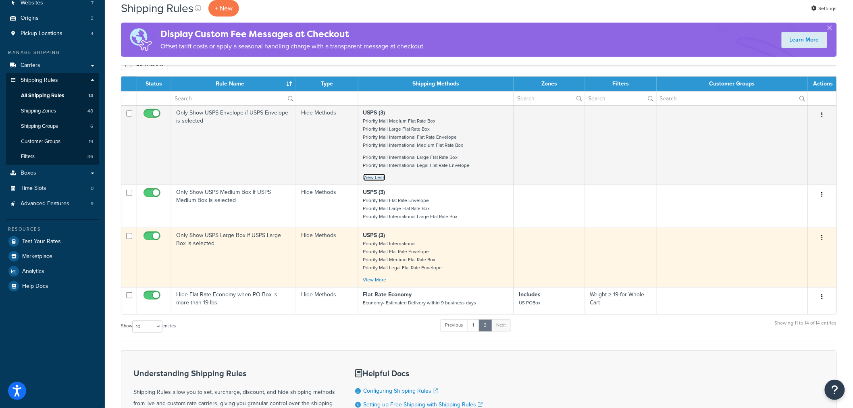
scroll to position [89, 0]
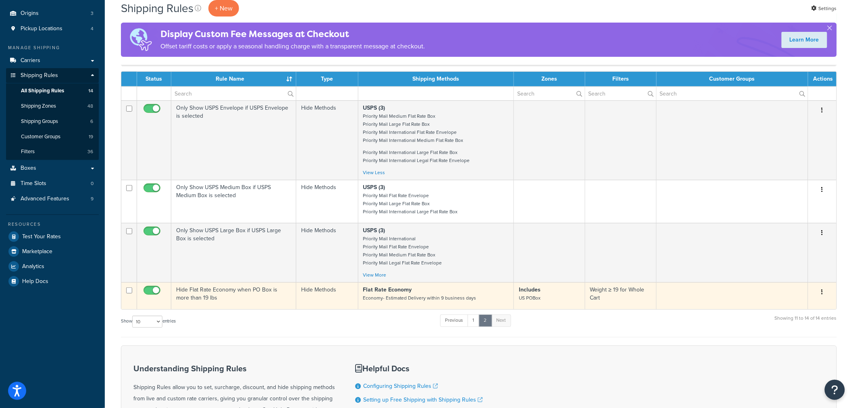
click at [473, 300] on p "Flat Rate Economy Economy- Estimated Delivery within 9 business days" at bounding box center [436, 294] width 146 height 16
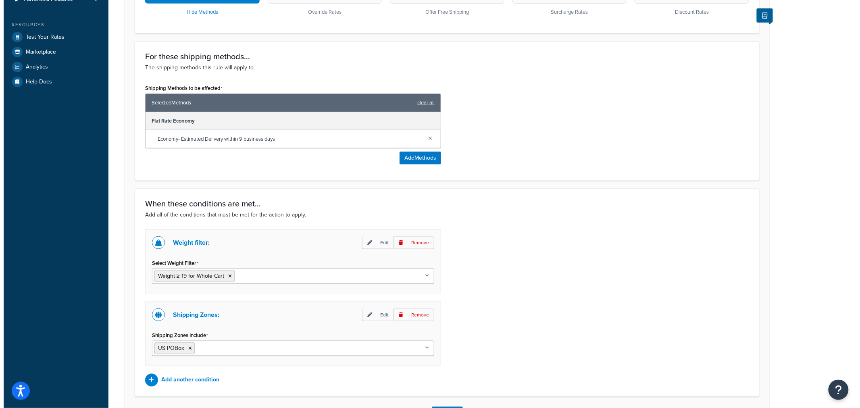
scroll to position [313, 0]
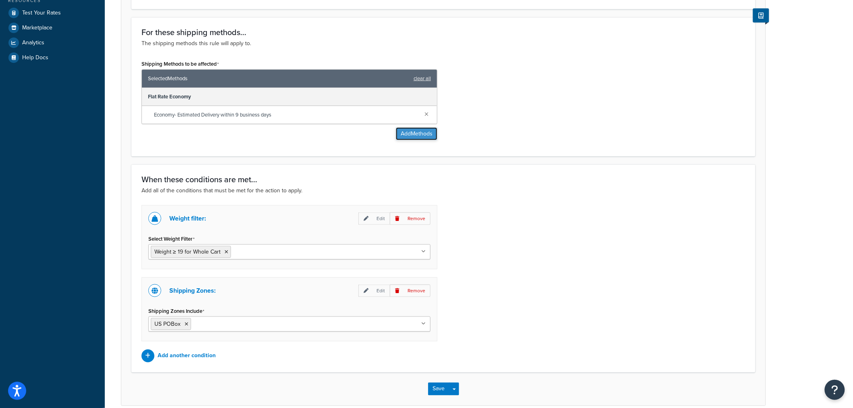
click at [413, 135] on button "Add Methods" at bounding box center [417, 133] width 42 height 13
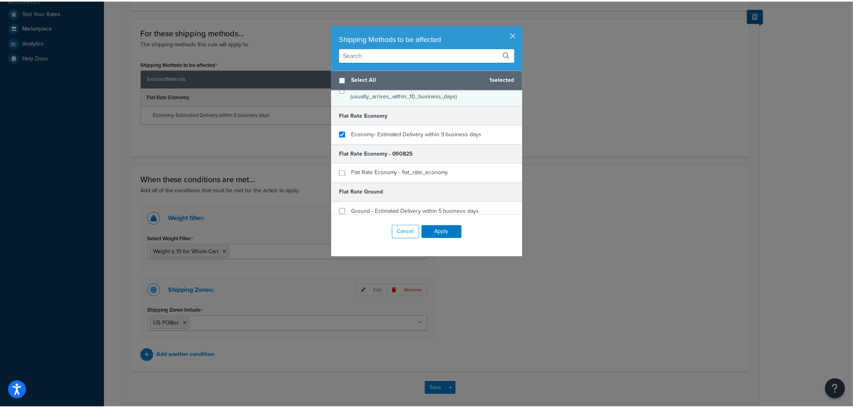
scroll to position [403, 0]
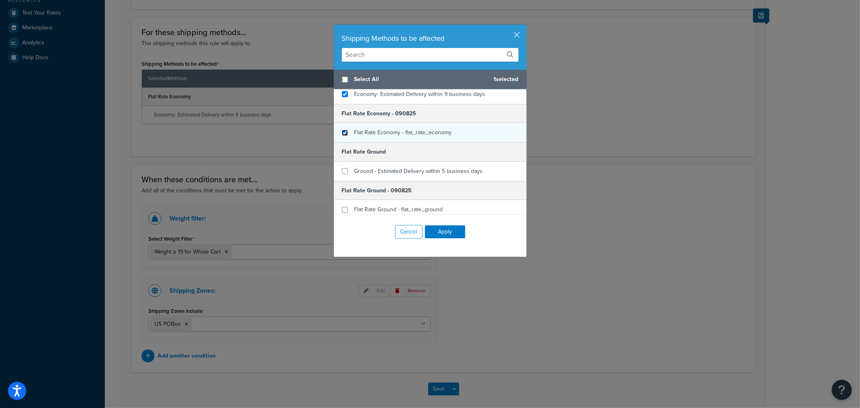
click at [342, 136] on input "checkbox" at bounding box center [345, 133] width 6 height 6
checkbox input "true"
click at [445, 234] on button "Apply" at bounding box center [445, 231] width 40 height 13
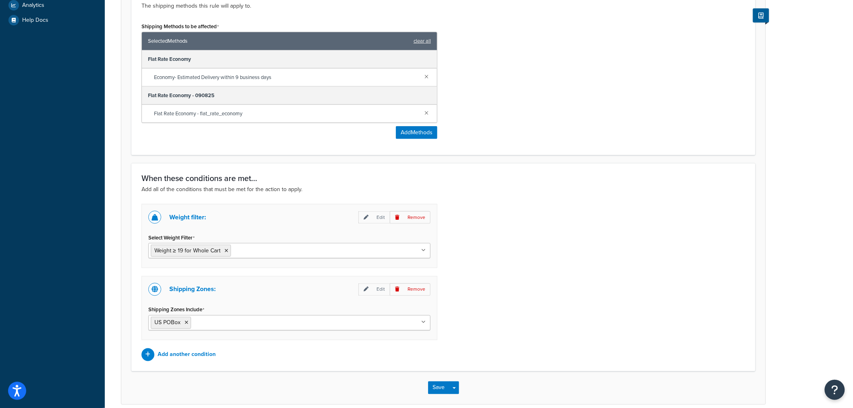
scroll to position [388, 0]
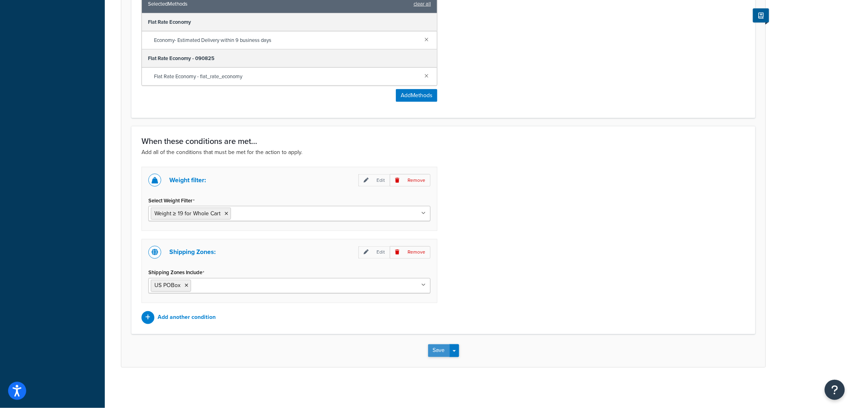
click at [439, 354] on button "Save" at bounding box center [439, 350] width 22 height 13
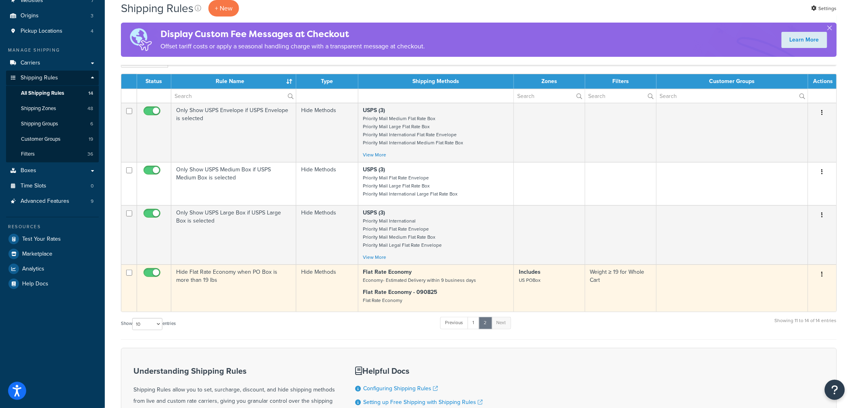
scroll to position [89, 0]
